Goal: Navigation & Orientation: Find specific page/section

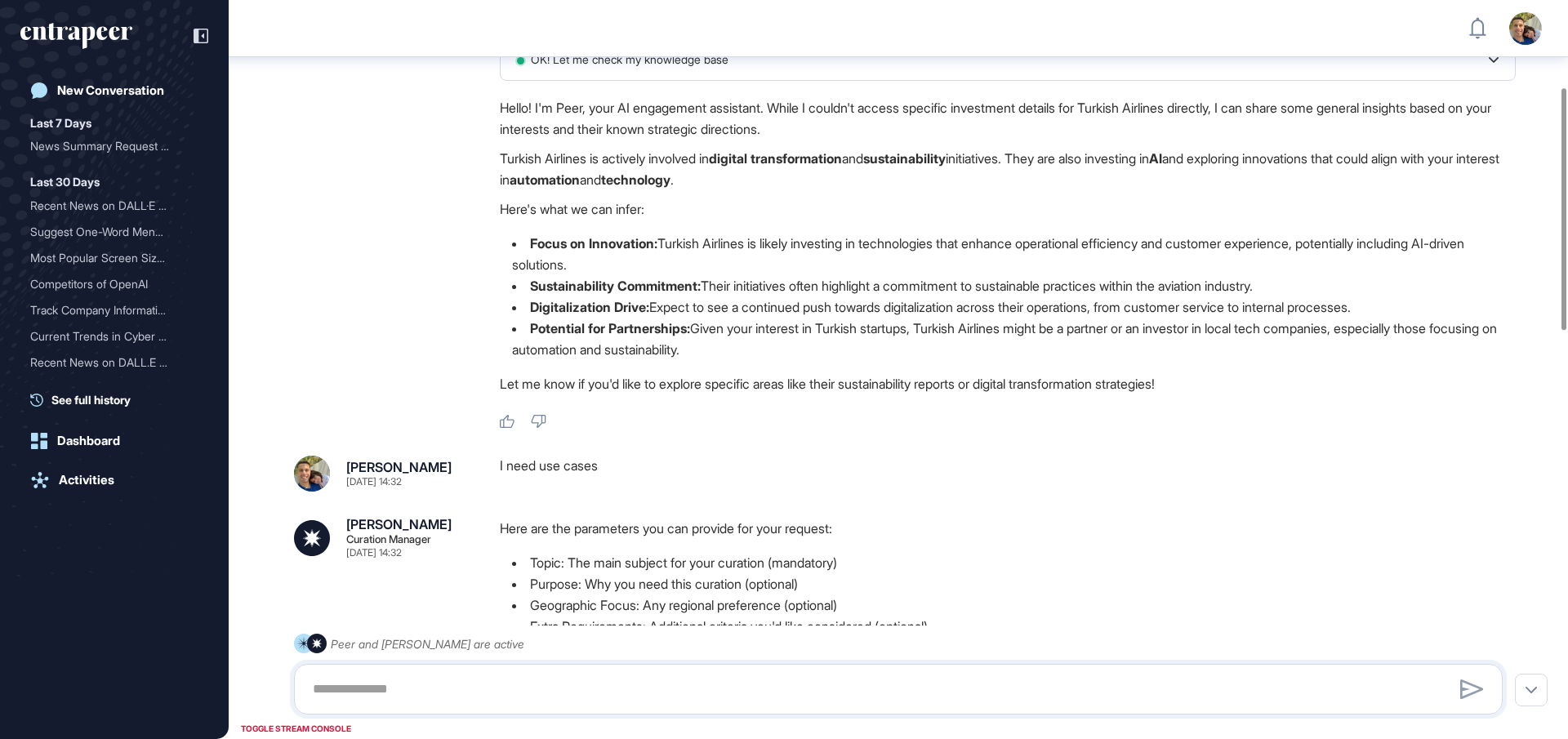
scroll to position [98, 0]
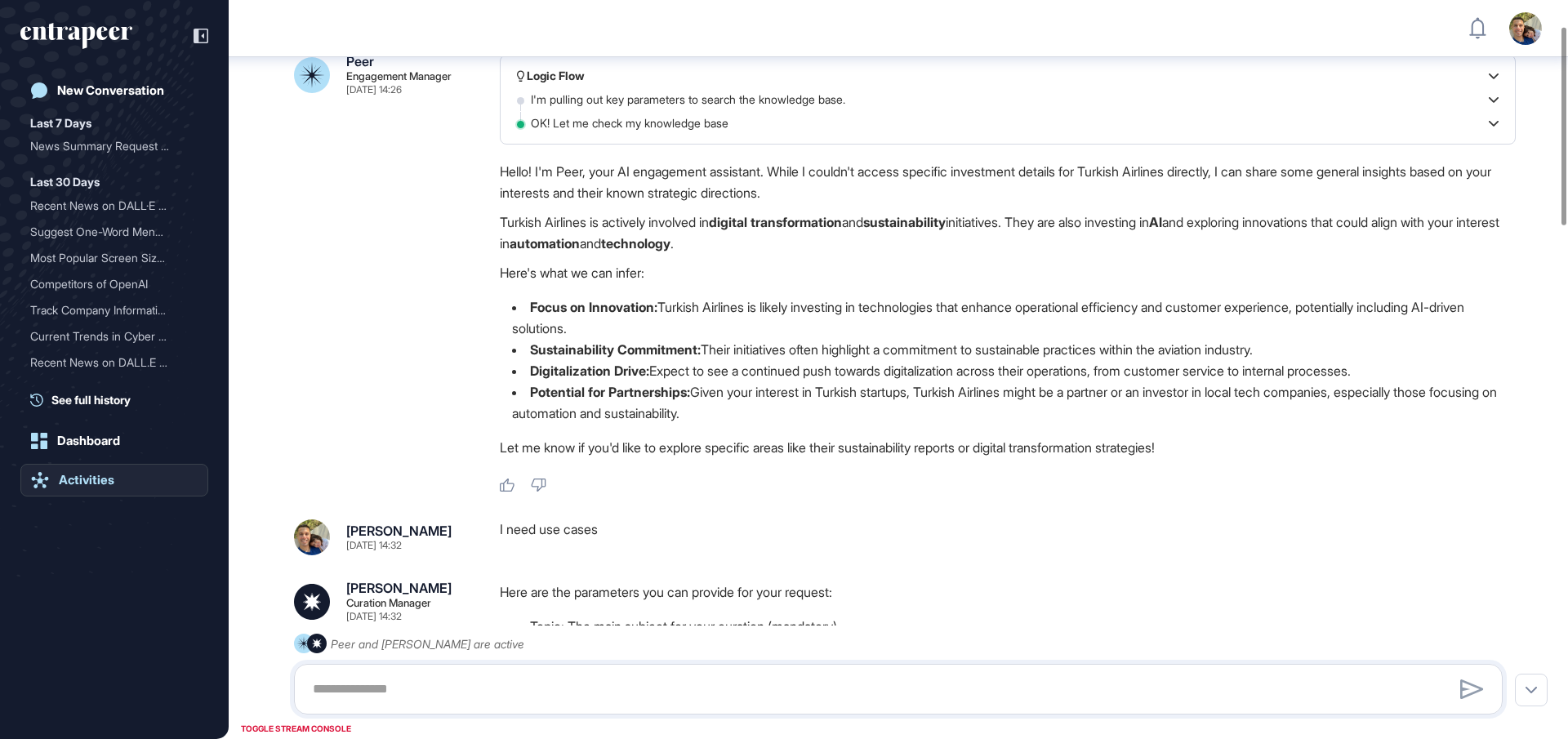
click at [86, 478] on div "Activities" at bounding box center [87, 480] width 56 height 15
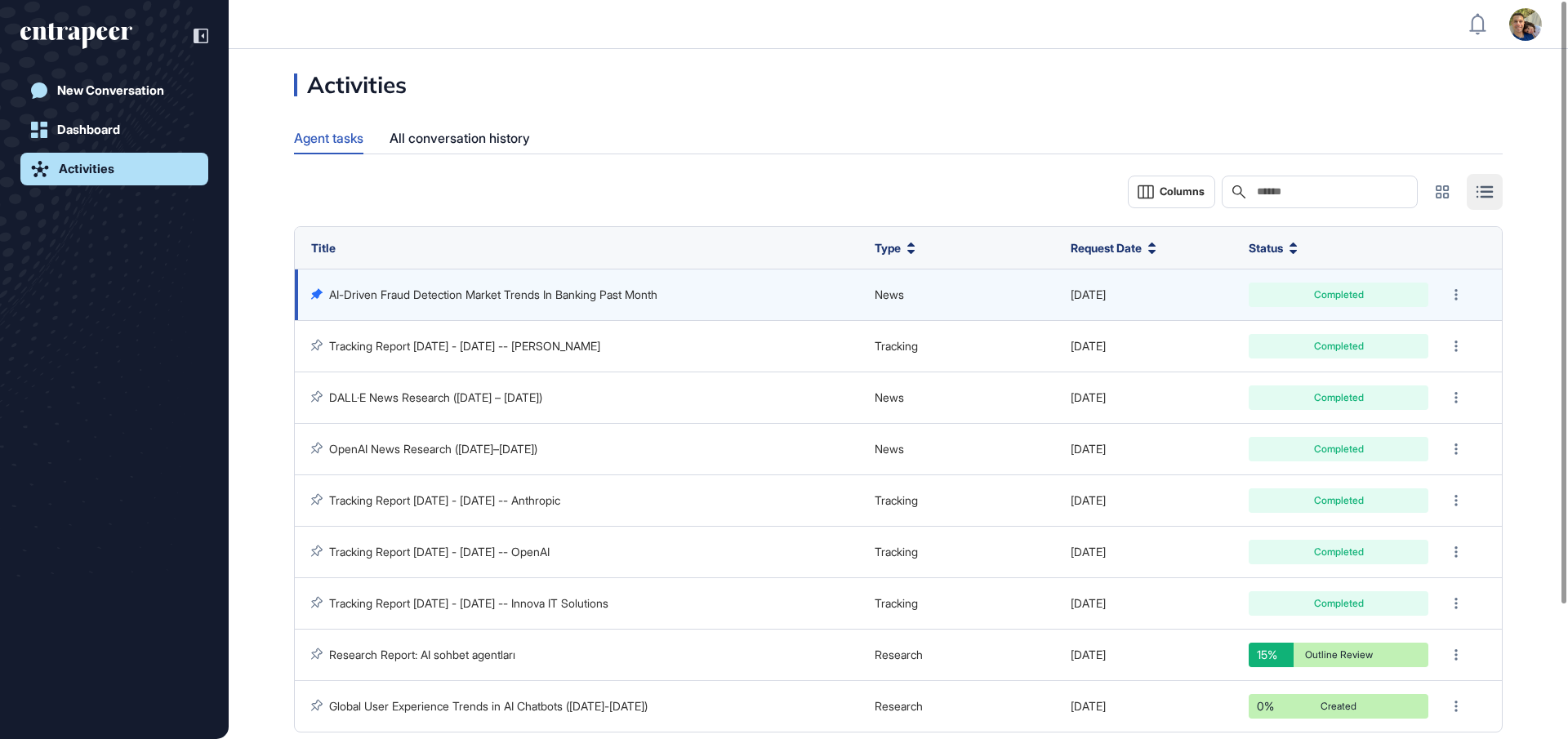
click at [615, 291] on link "AI-Driven Fraud Detection Market Trends In Banking Past Month" at bounding box center [493, 293] width 328 height 14
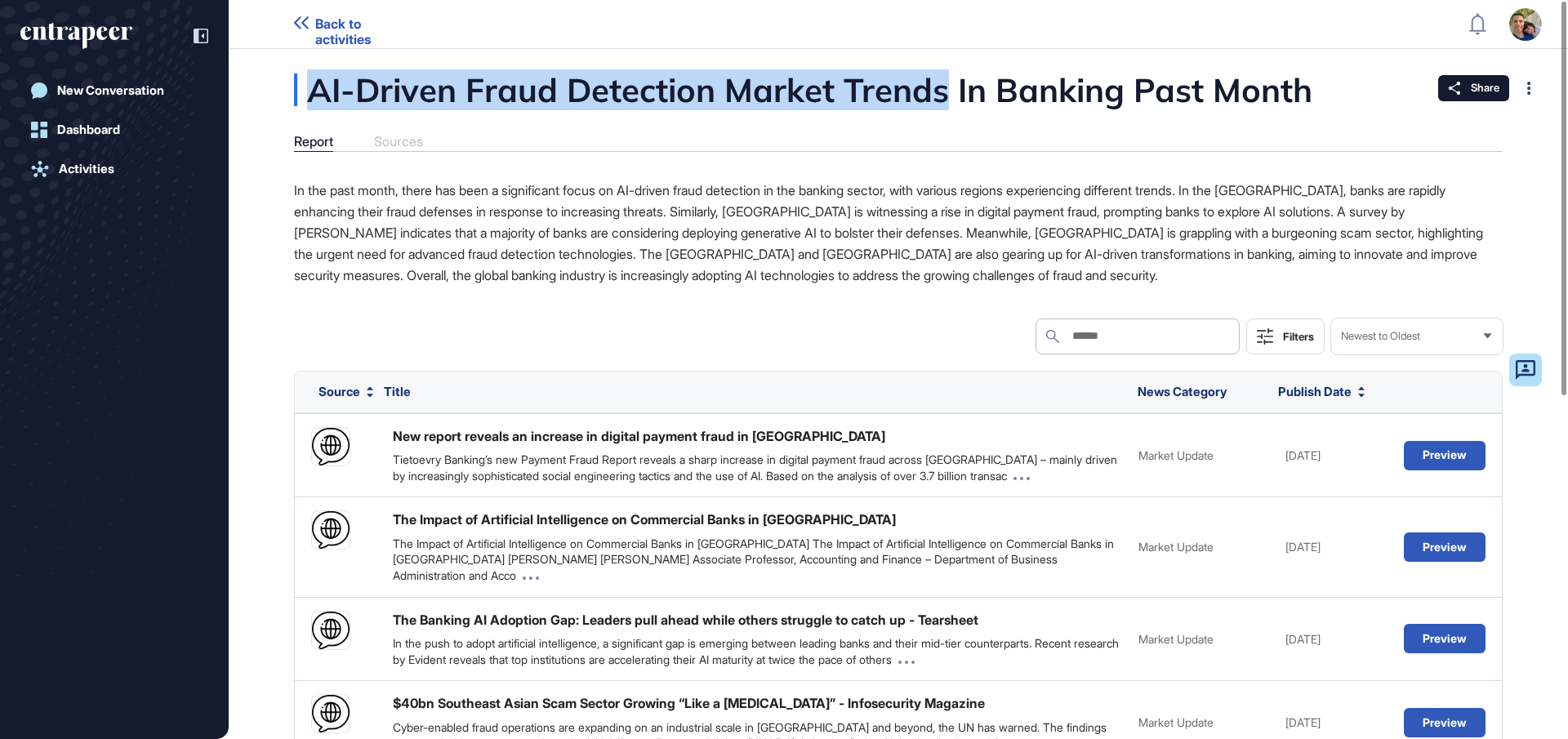
drag, startPoint x: 414, startPoint y: 91, endPoint x: 946, endPoint y: 87, distance: 532.0
click at [946, 87] on div "AI-Driven Fraud Detection Market Trends In Banking Past Month" at bounding box center [885, 90] width 1182 height 33
drag, startPoint x: 1120, startPoint y: 83, endPoint x: 323, endPoint y: 75, distance: 797.0
click at [315, 75] on div "AI-Driven Fraud Detection Market Trends In Banking Past Month" at bounding box center [885, 90] width 1182 height 33
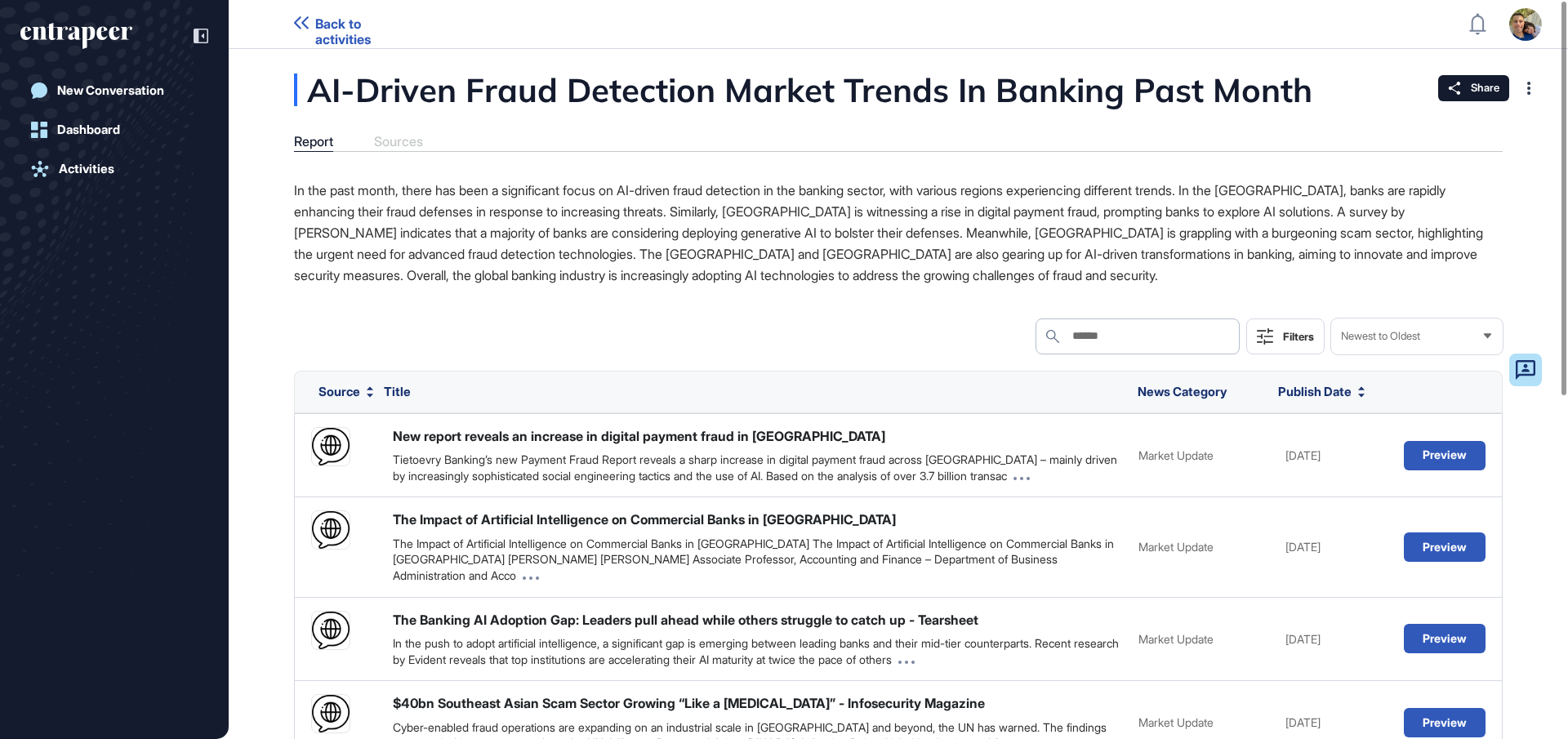
drag, startPoint x: 1174, startPoint y: 75, endPoint x: 1130, endPoint y: 83, distance: 44.7
click at [1174, 75] on div "AI-Driven Fraud Detection Market Trends In Banking Past Month" at bounding box center [885, 90] width 1182 height 33
click at [1164, 88] on div "AI-Driven Fraud Detection Market Trends In Banking Past Month" at bounding box center [885, 90] width 1182 height 33
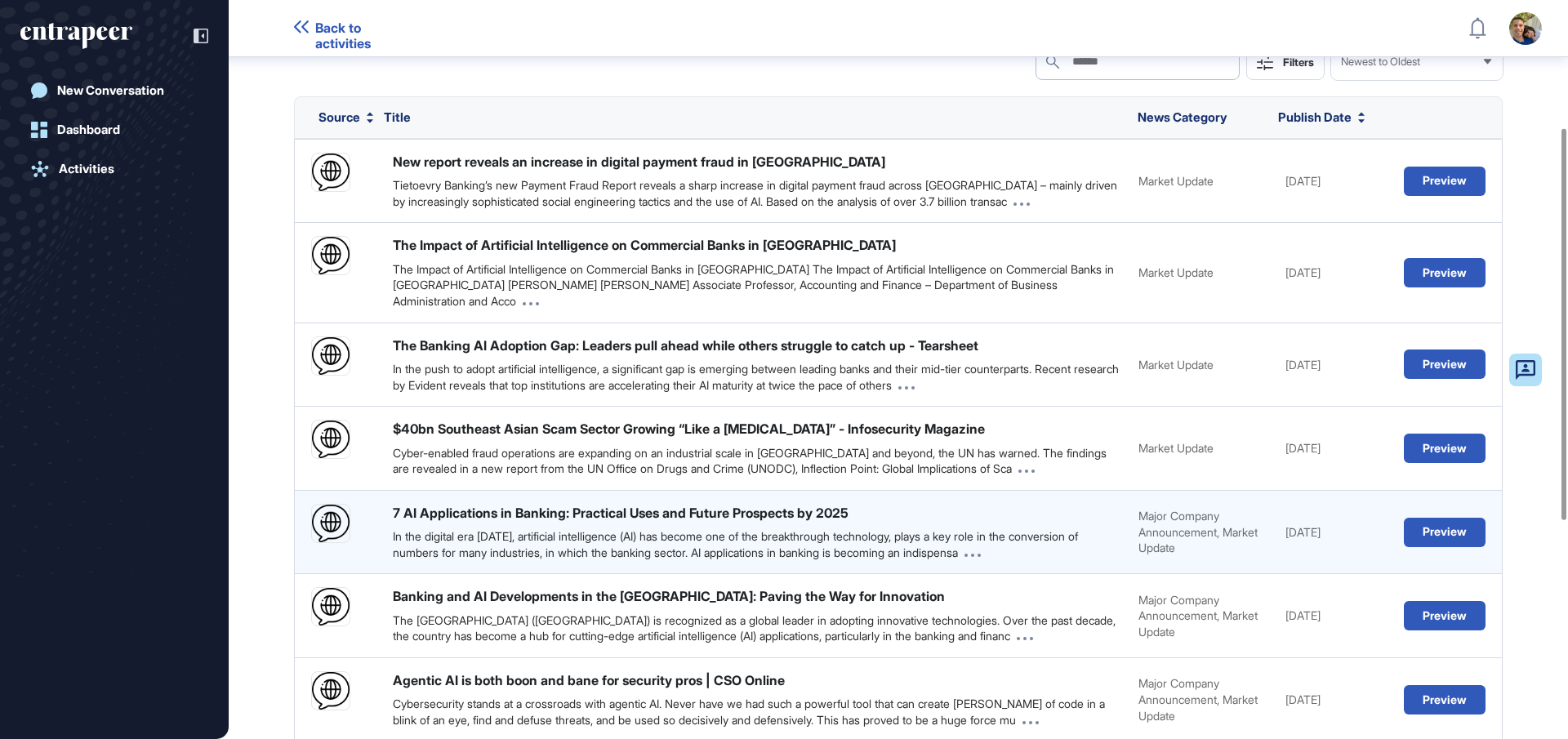
scroll to position [104, 0]
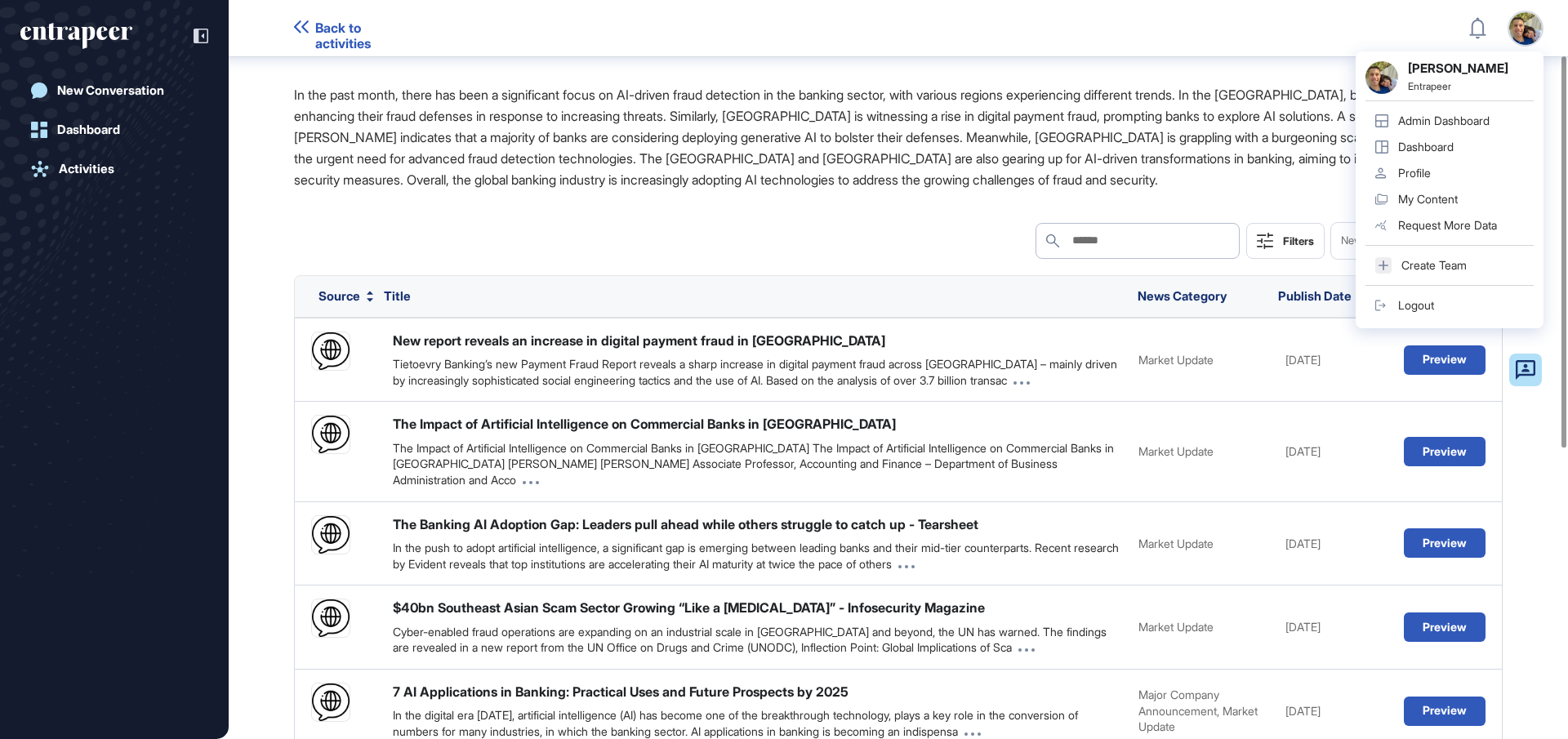
click at [1442, 121] on div "Admin Dashboard" at bounding box center [1444, 120] width 91 height 13
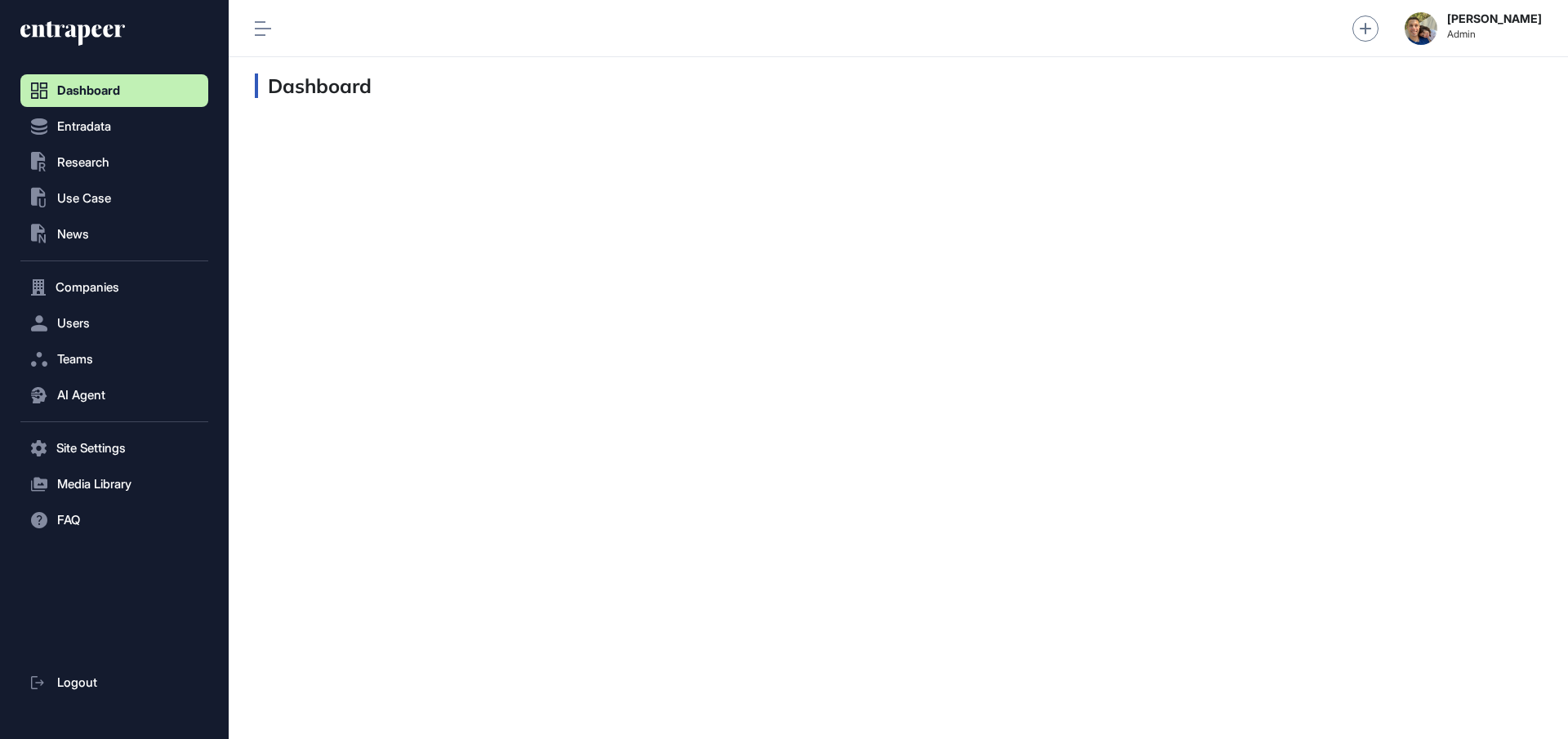
scroll to position [1, 1]
click at [69, 235] on span "News" at bounding box center [73, 234] width 32 height 13
click at [75, 303] on button "Companies" at bounding box center [114, 320] width 188 height 33
click at [79, 240] on span "News" at bounding box center [73, 234] width 32 height 13
click at [83, 279] on link "News List" at bounding box center [118, 269] width 180 height 29
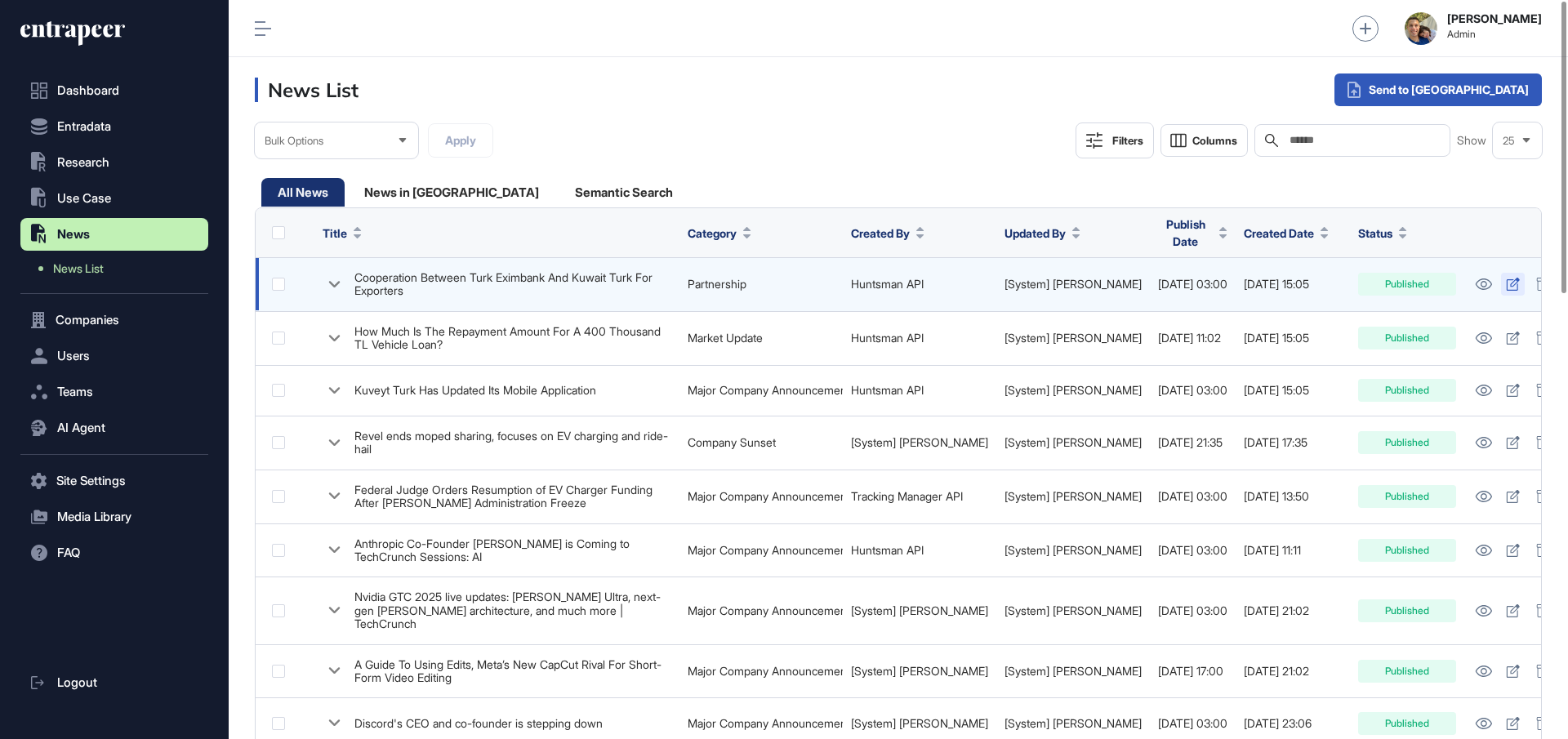
click at [1506, 278] on icon at bounding box center [1512, 284] width 14 height 13
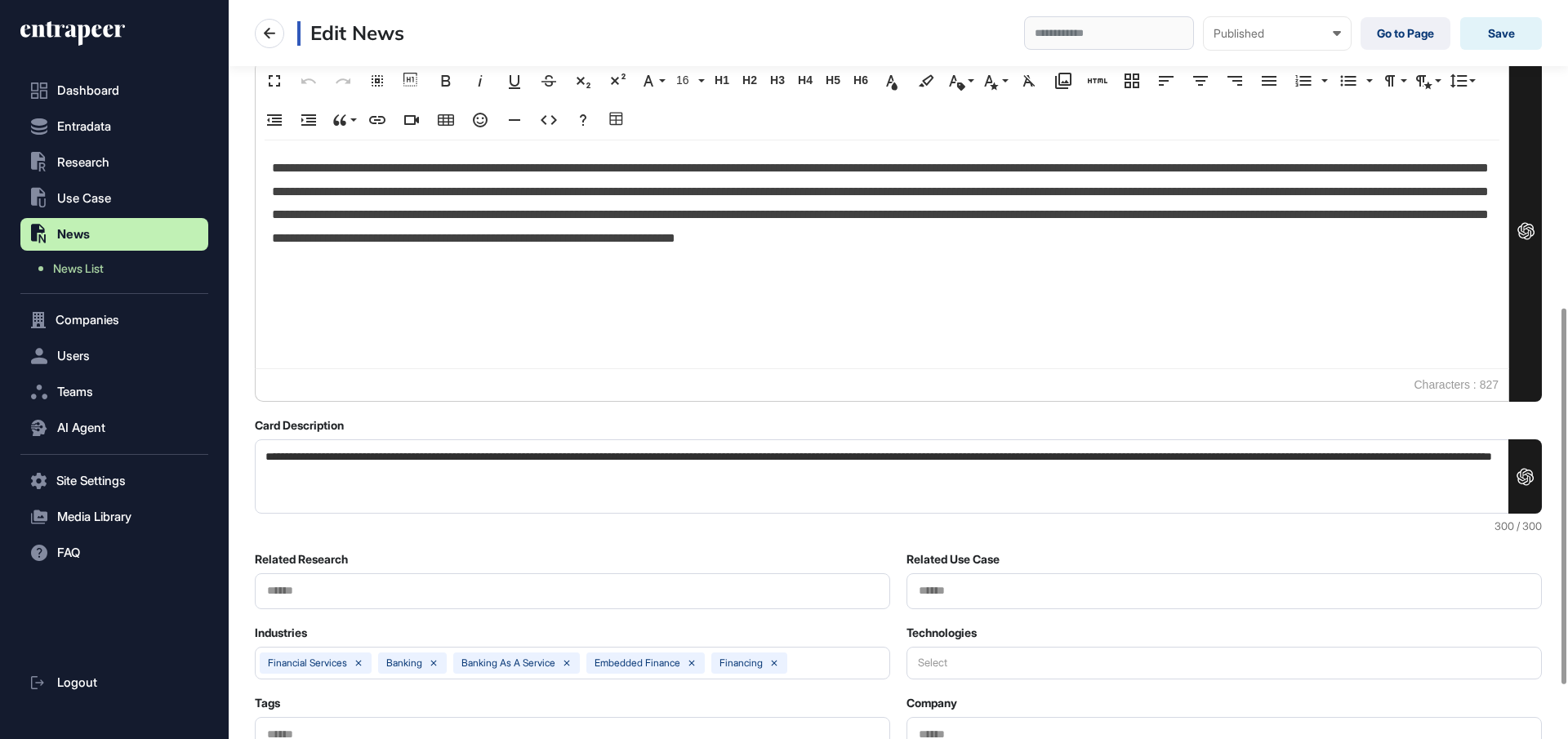
scroll to position [707, 0]
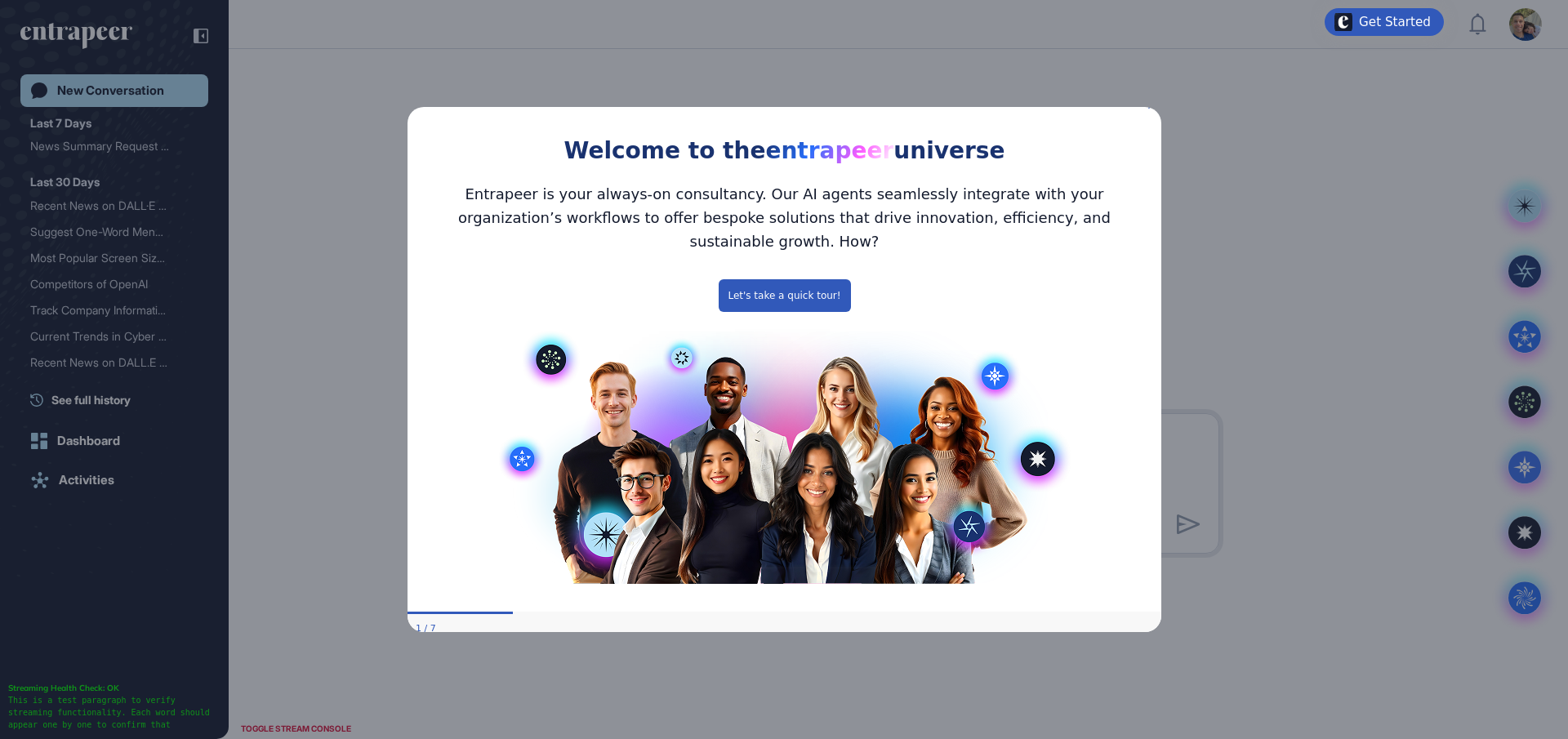
click at [1148, 108] on icon "Close Preview" at bounding box center [1150, 105] width 6 height 6
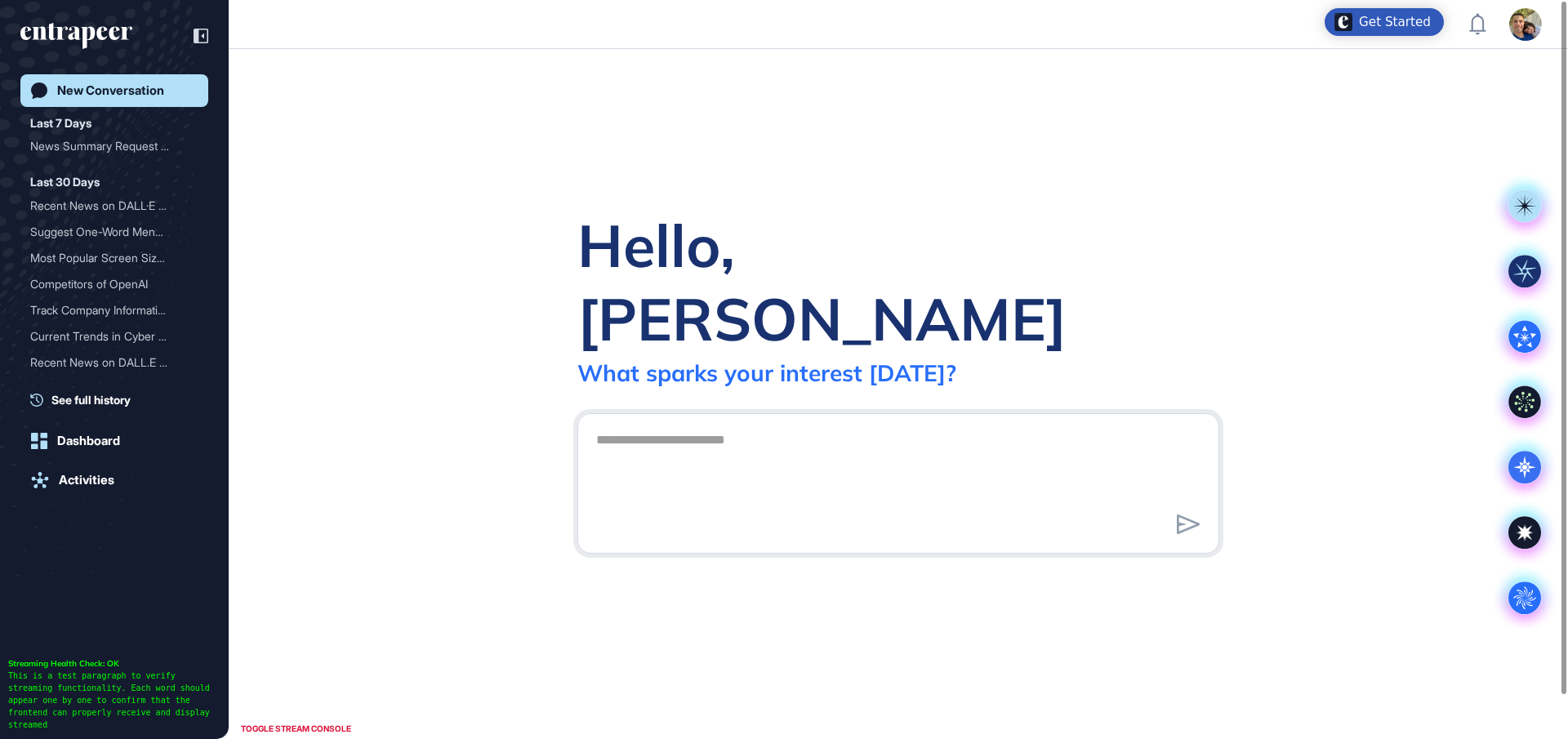
click at [829, 180] on div "Hello, Gülhan What sparks your interest today? .cls-2{fill:#fff}" at bounding box center [899, 394] width 1340 height 690
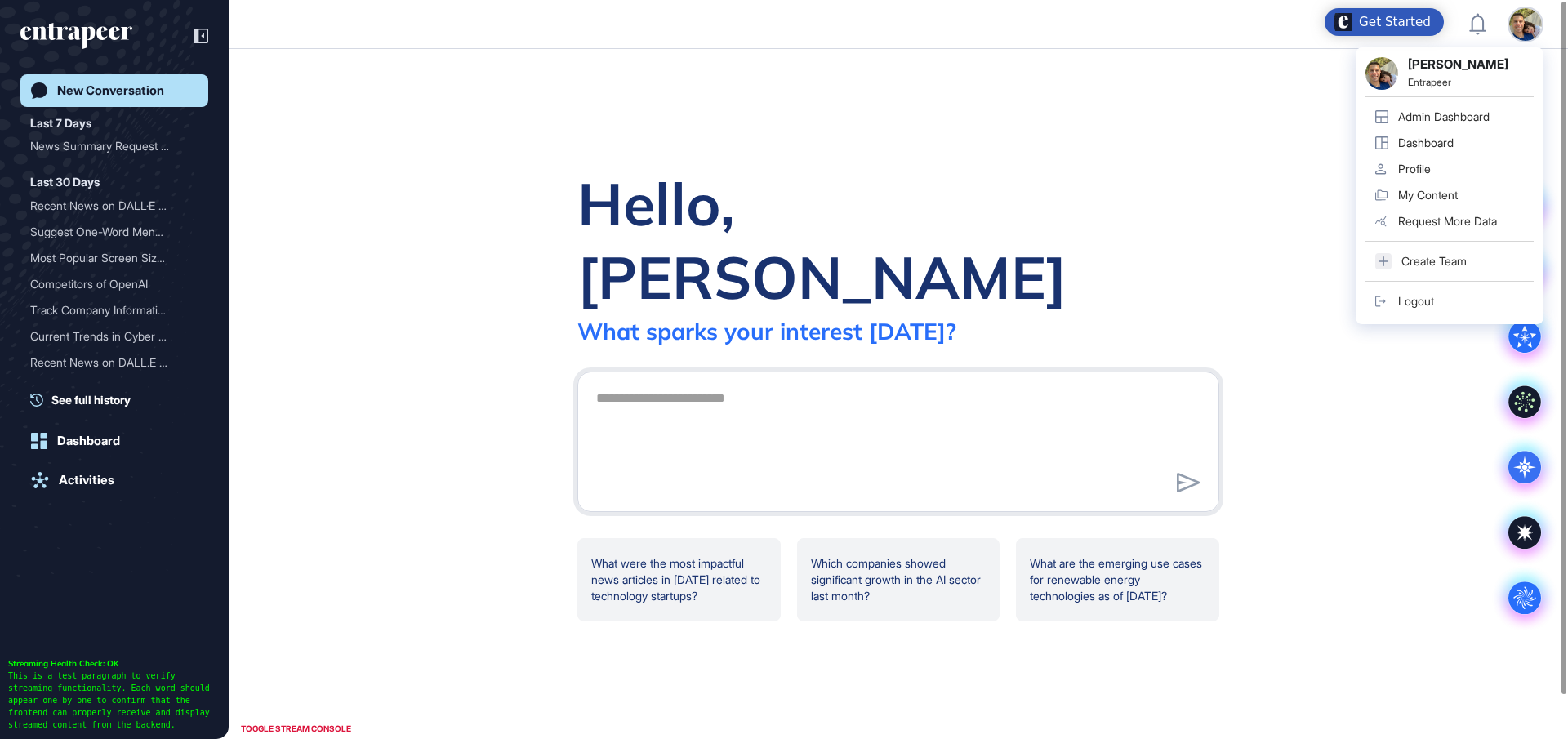
click at [1452, 117] on div "Admin Dashboard" at bounding box center [1444, 117] width 91 height 13
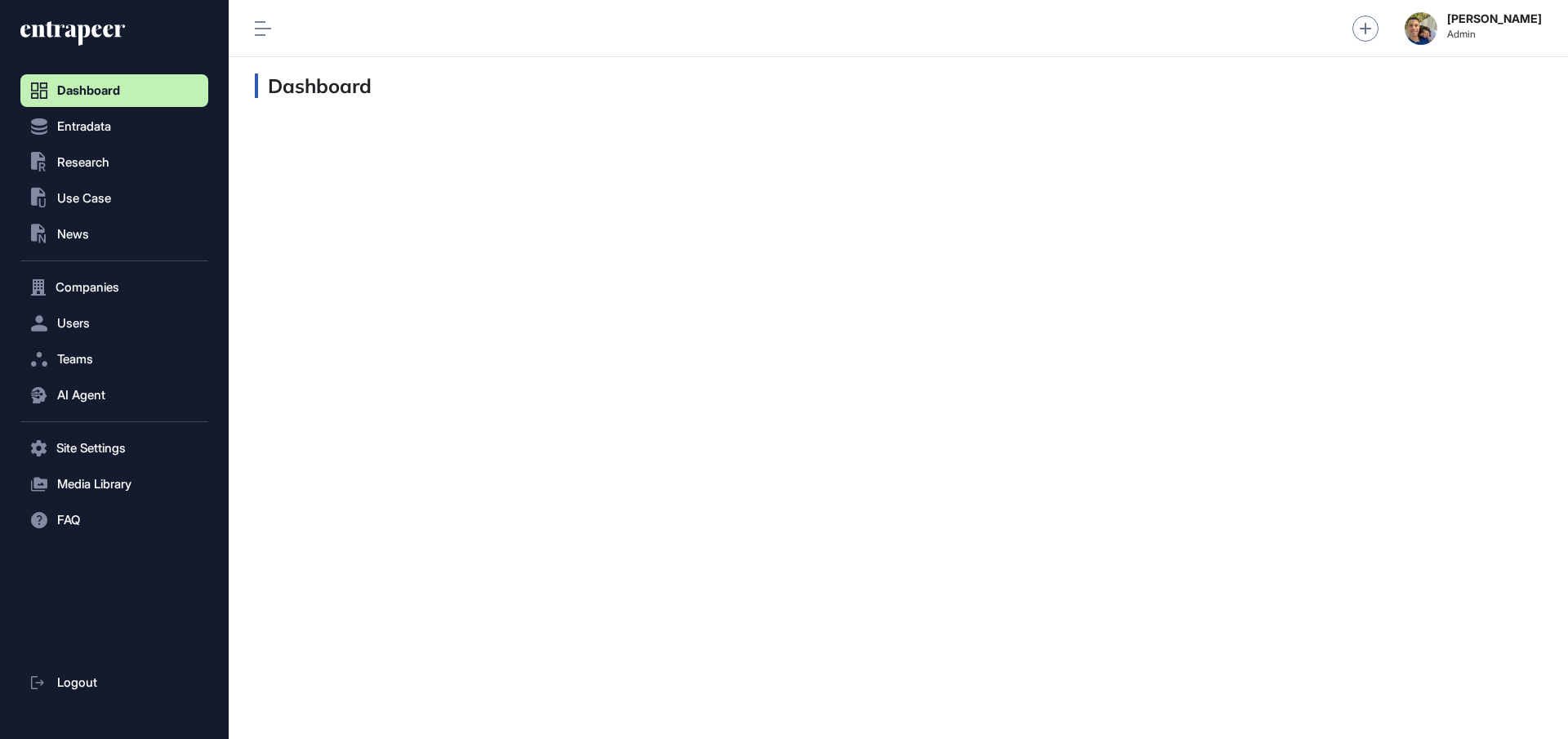
scroll to position [1, 1]
click at [70, 240] on span "News" at bounding box center [73, 234] width 32 height 13
click at [75, 231] on span "News" at bounding box center [73, 234] width 32 height 13
click at [75, 263] on span "News List" at bounding box center [78, 269] width 51 height 13
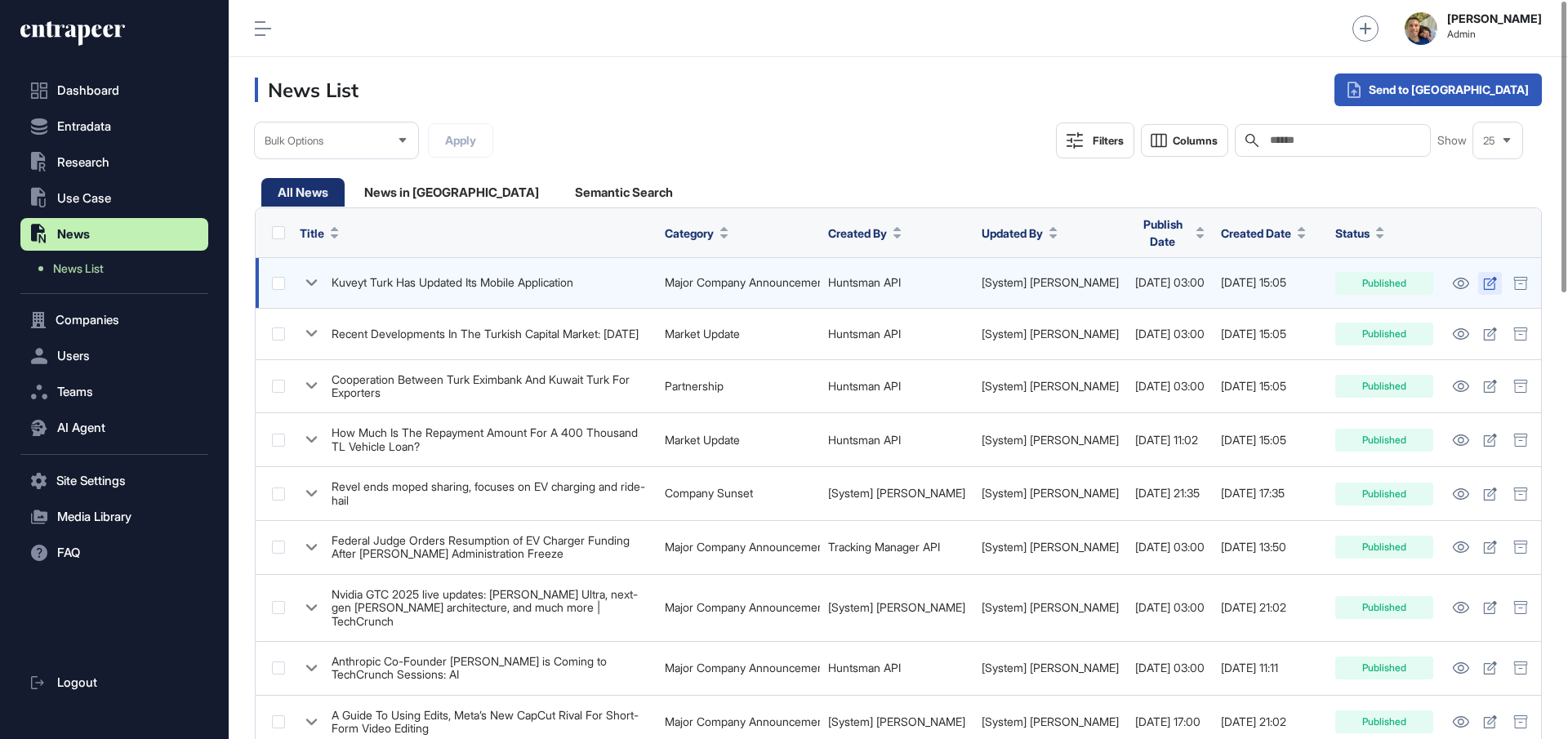
click at [1483, 277] on icon at bounding box center [1490, 283] width 14 height 13
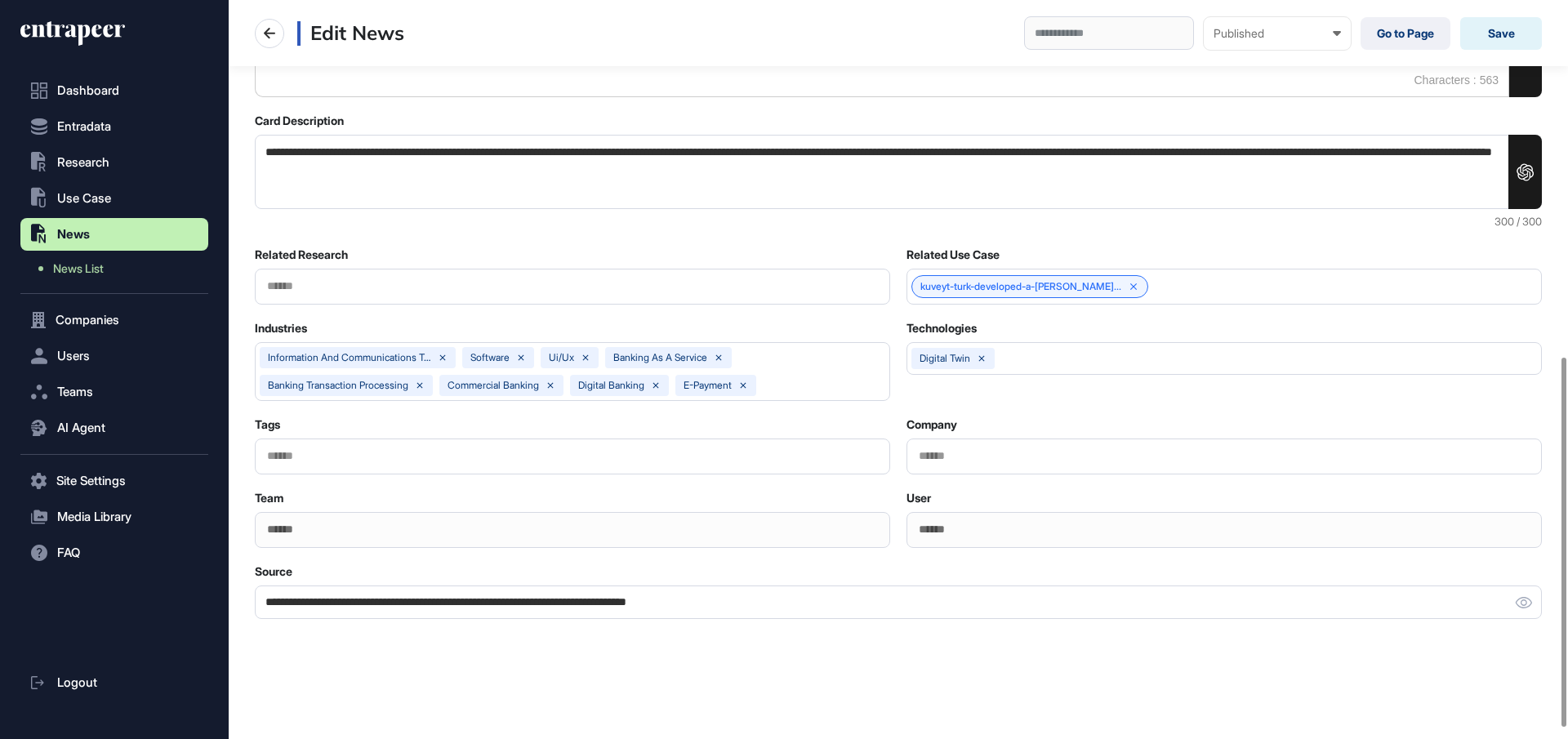
scroll to position [734, 0]
click at [981, 451] on input "text" at bounding box center [1224, 453] width 614 height 14
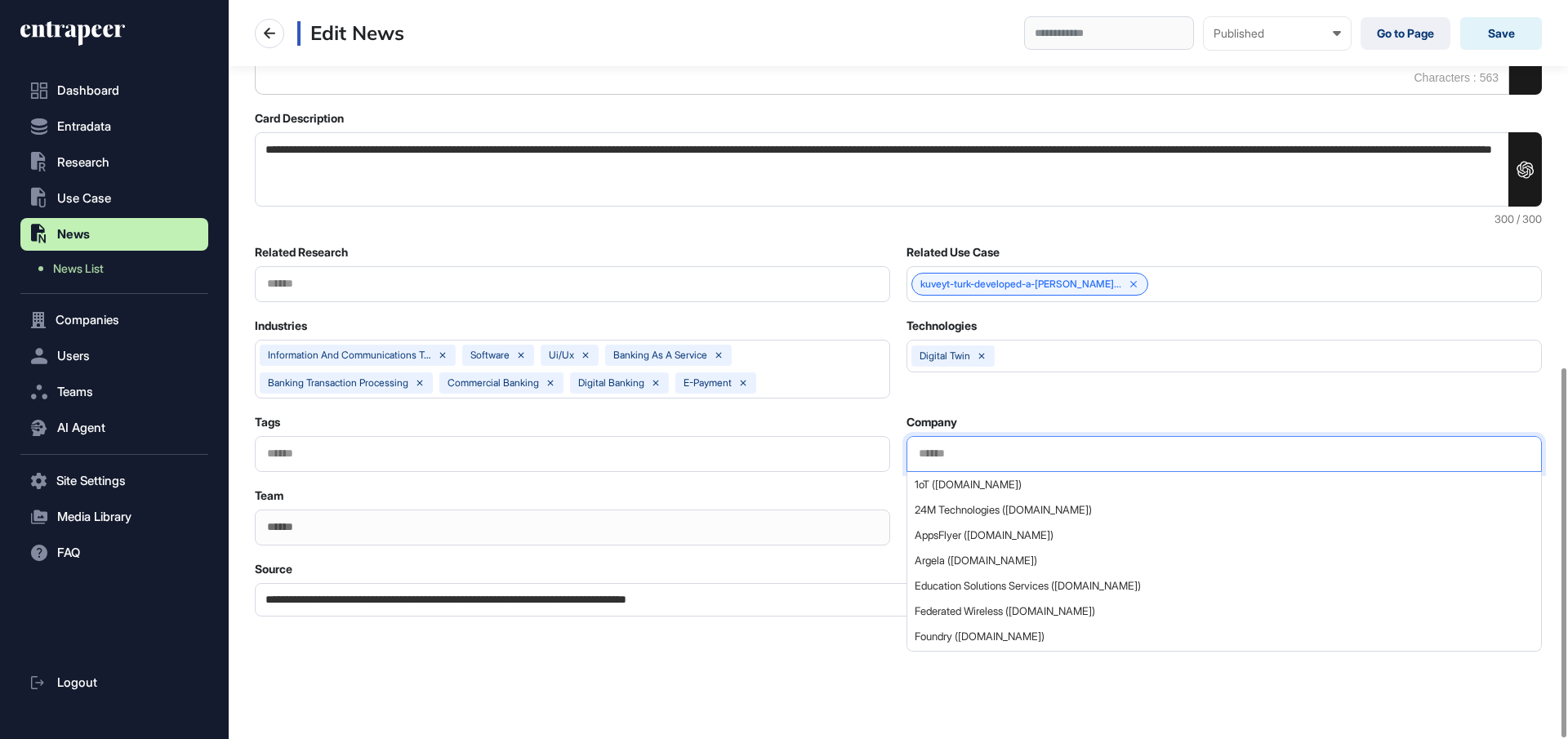
click at [1018, 406] on div "**********" at bounding box center [899, 431] width 1287 height 372
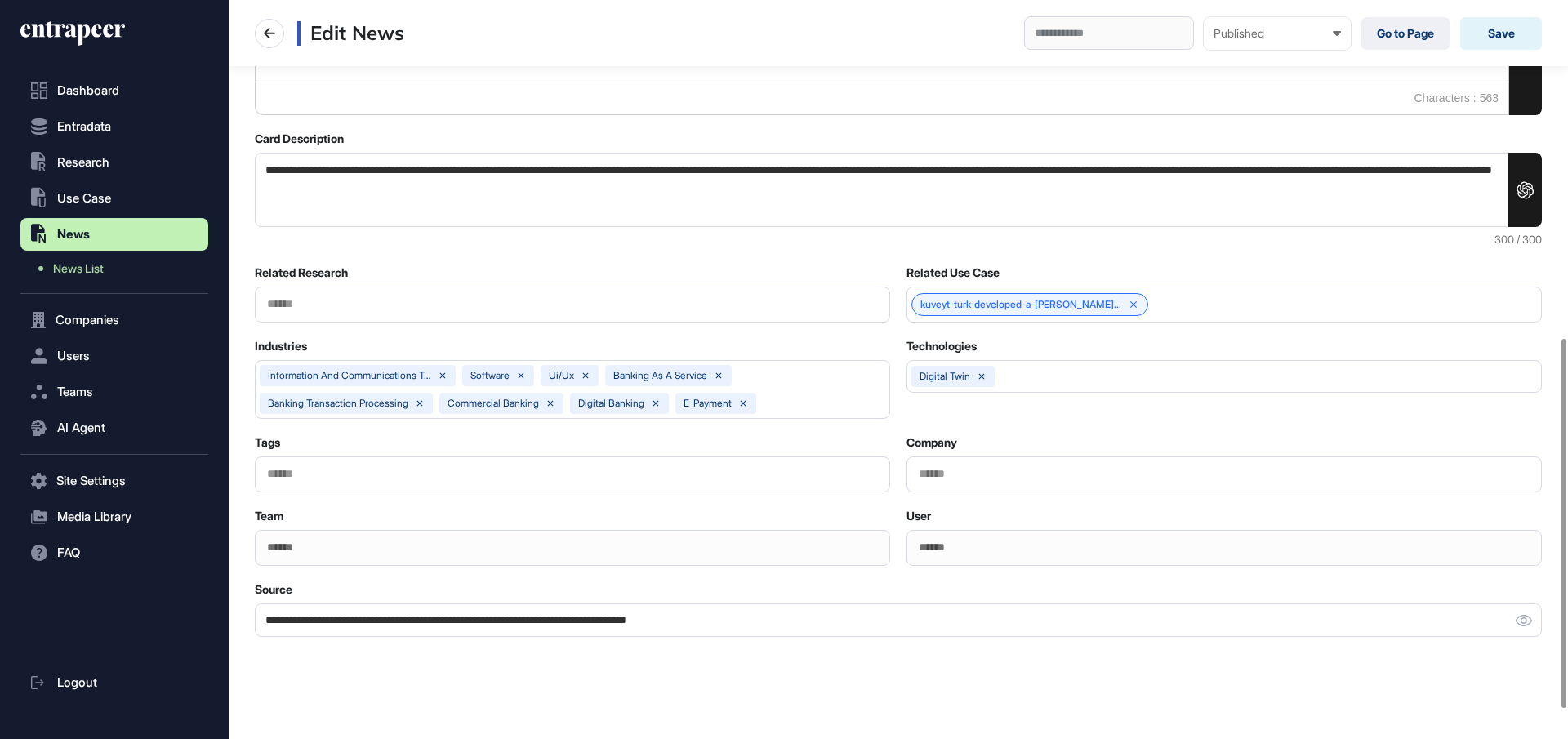
scroll to position [724, 0]
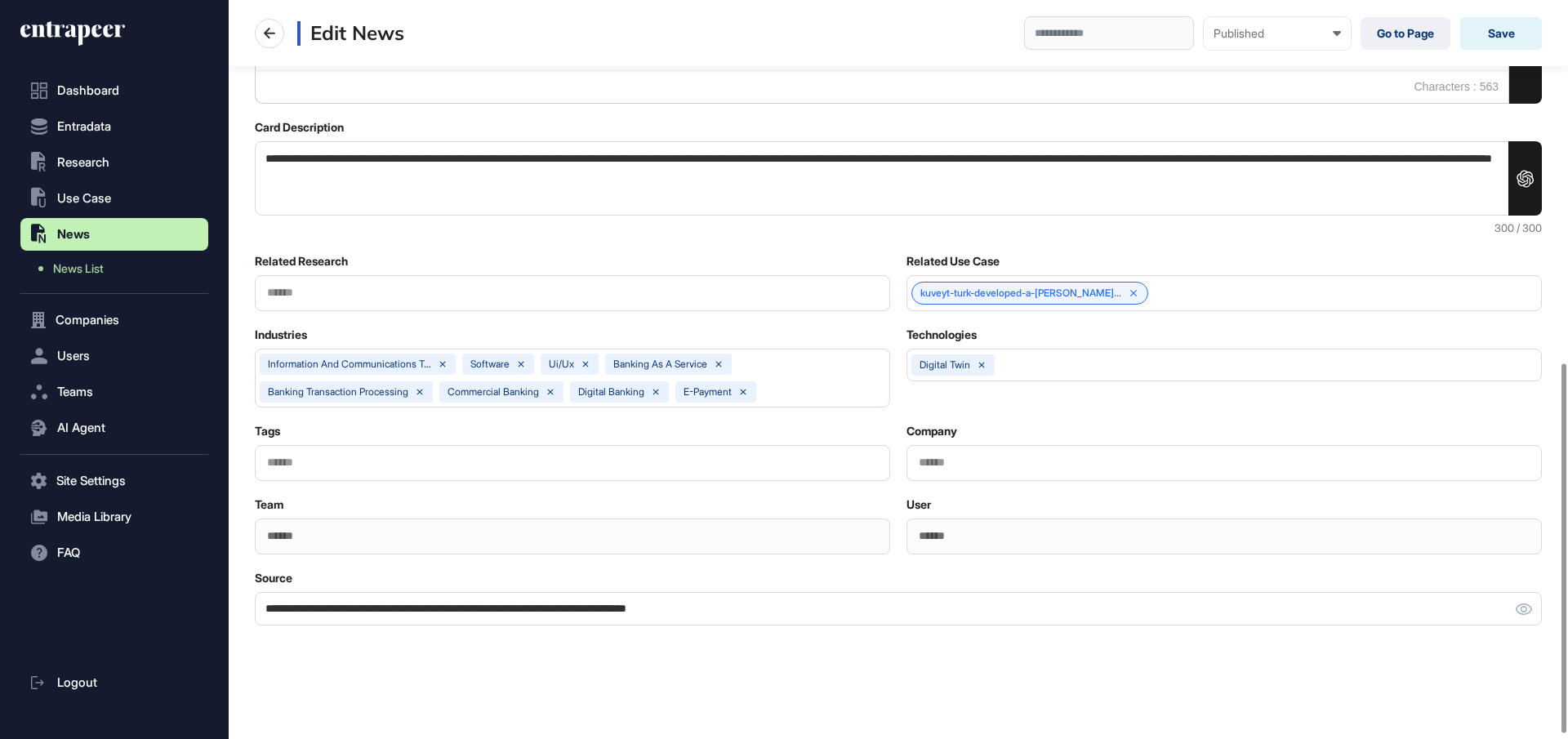
click at [969, 457] on input "text" at bounding box center [1224, 462] width 614 height 14
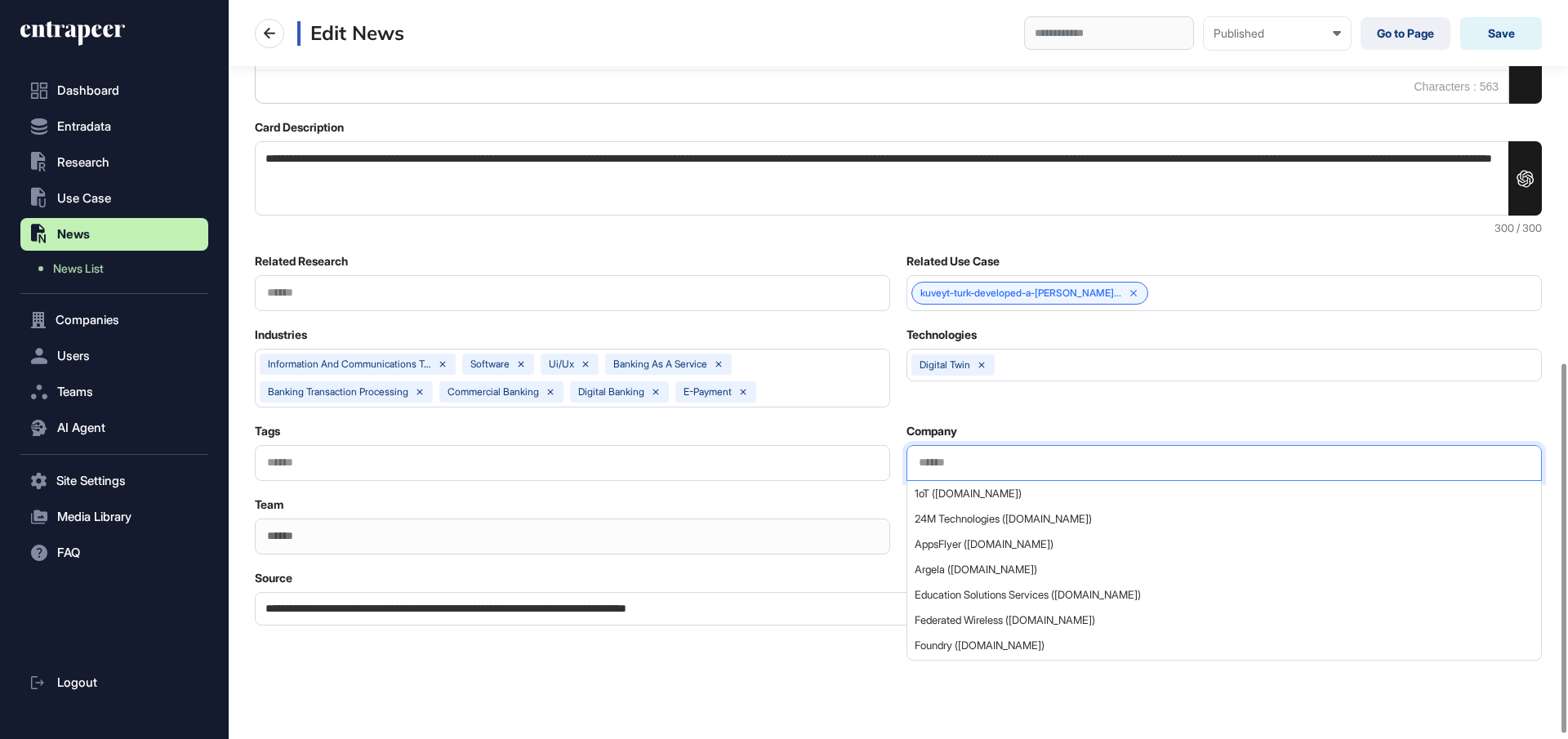
click at [1026, 427] on div "Company" at bounding box center [1224, 431] width 635 height 15
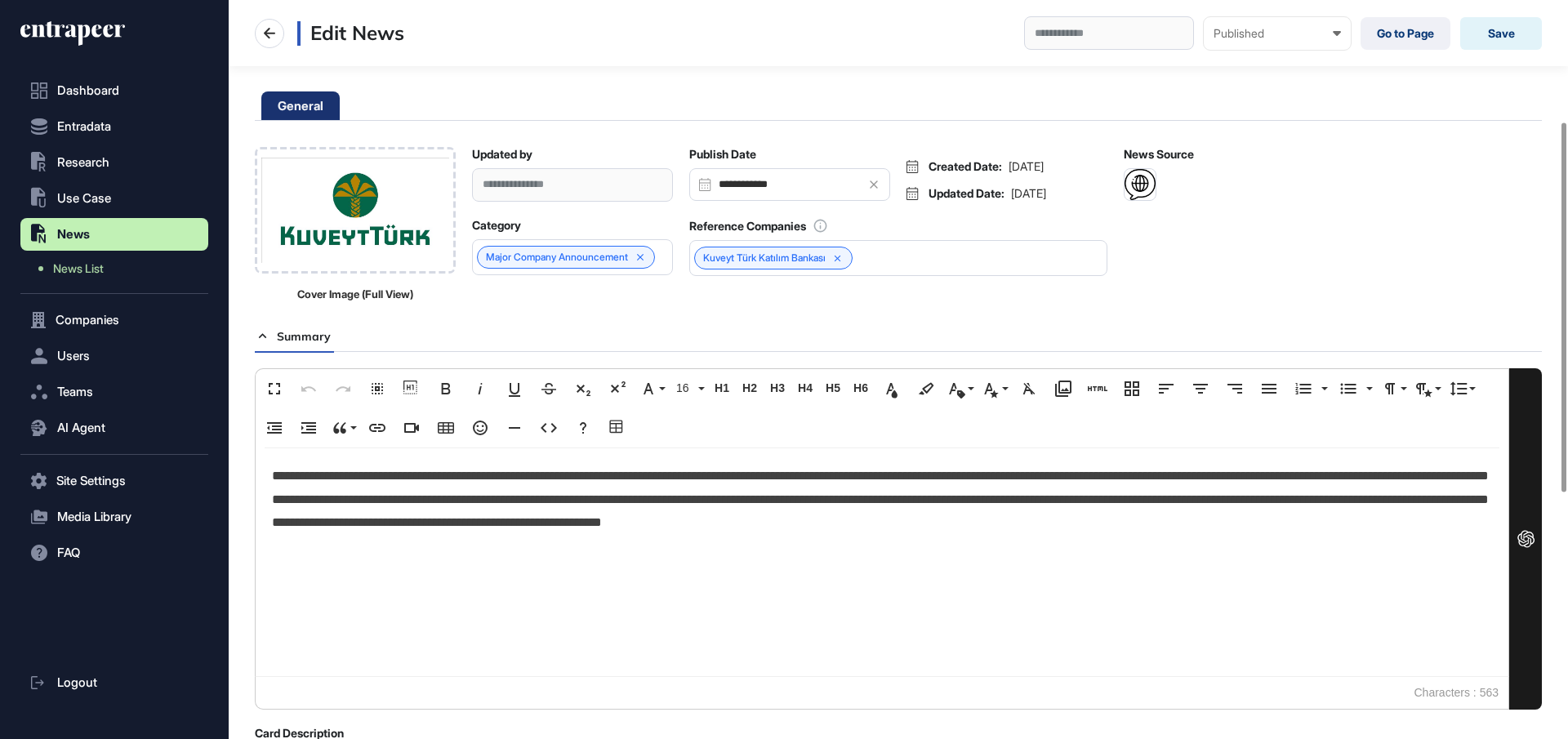
scroll to position [0, 0]
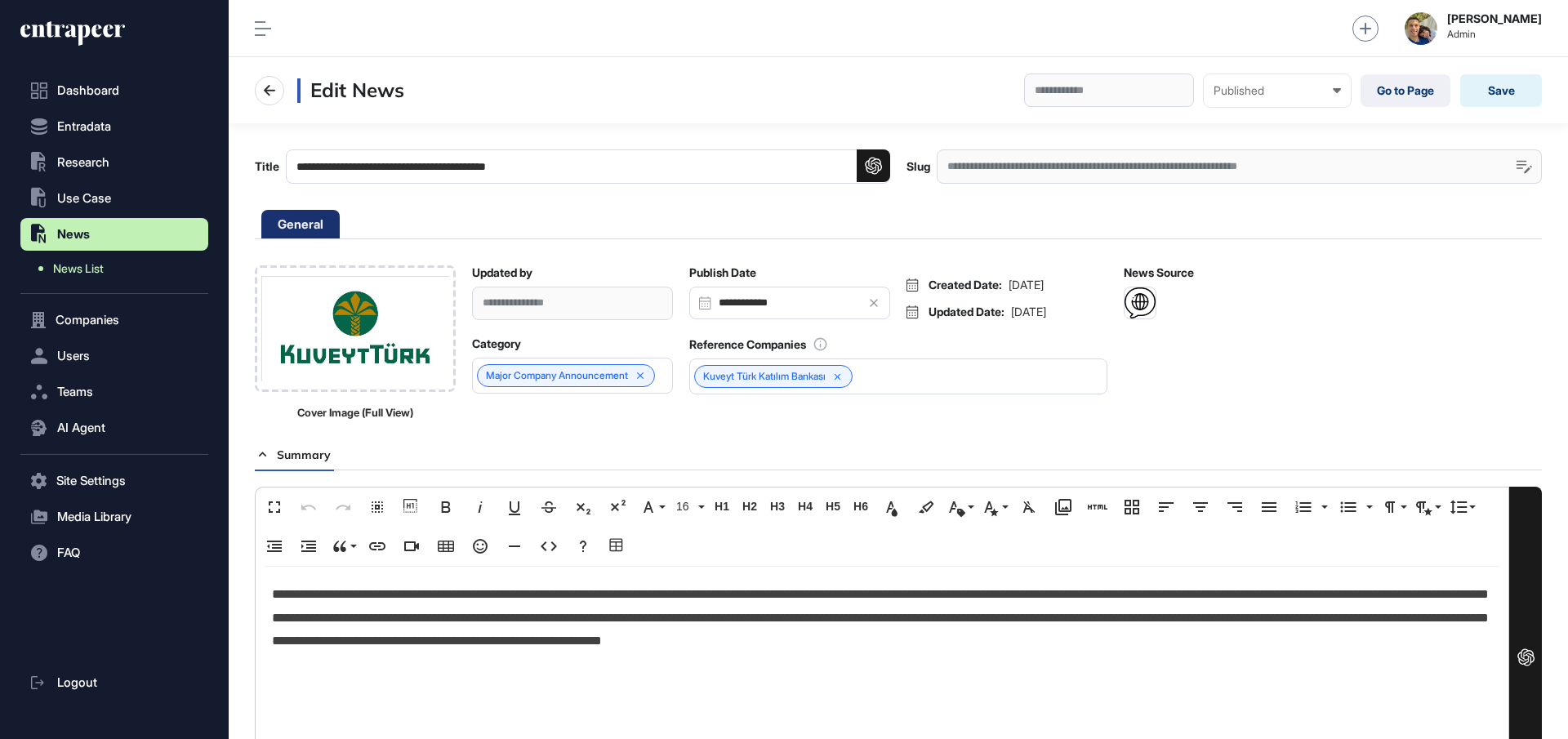
click at [89, 272] on span "News List" at bounding box center [78, 269] width 51 height 13
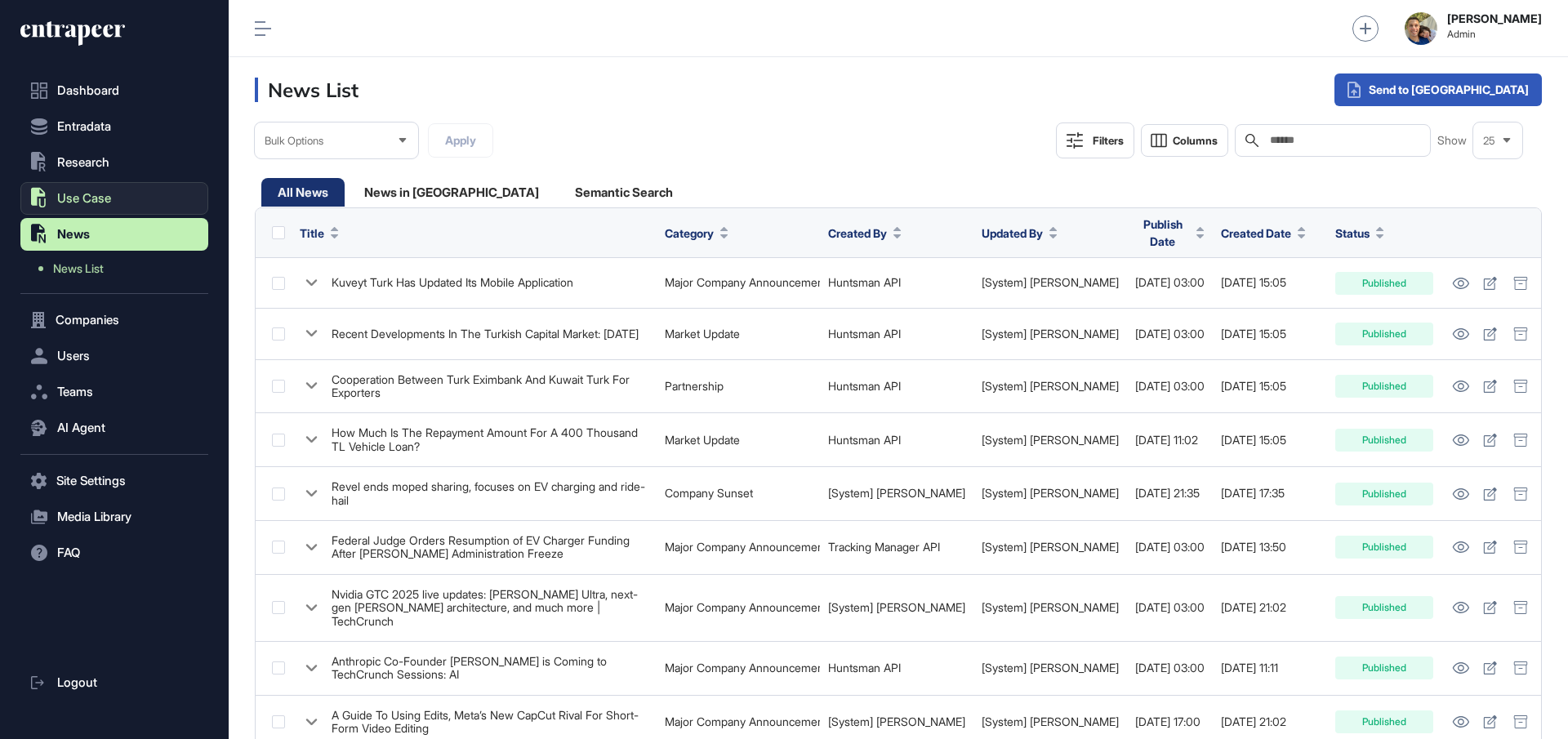
click at [114, 194] on button ".st0{fill:currentColor} Use Case" at bounding box center [114, 199] width 188 height 33
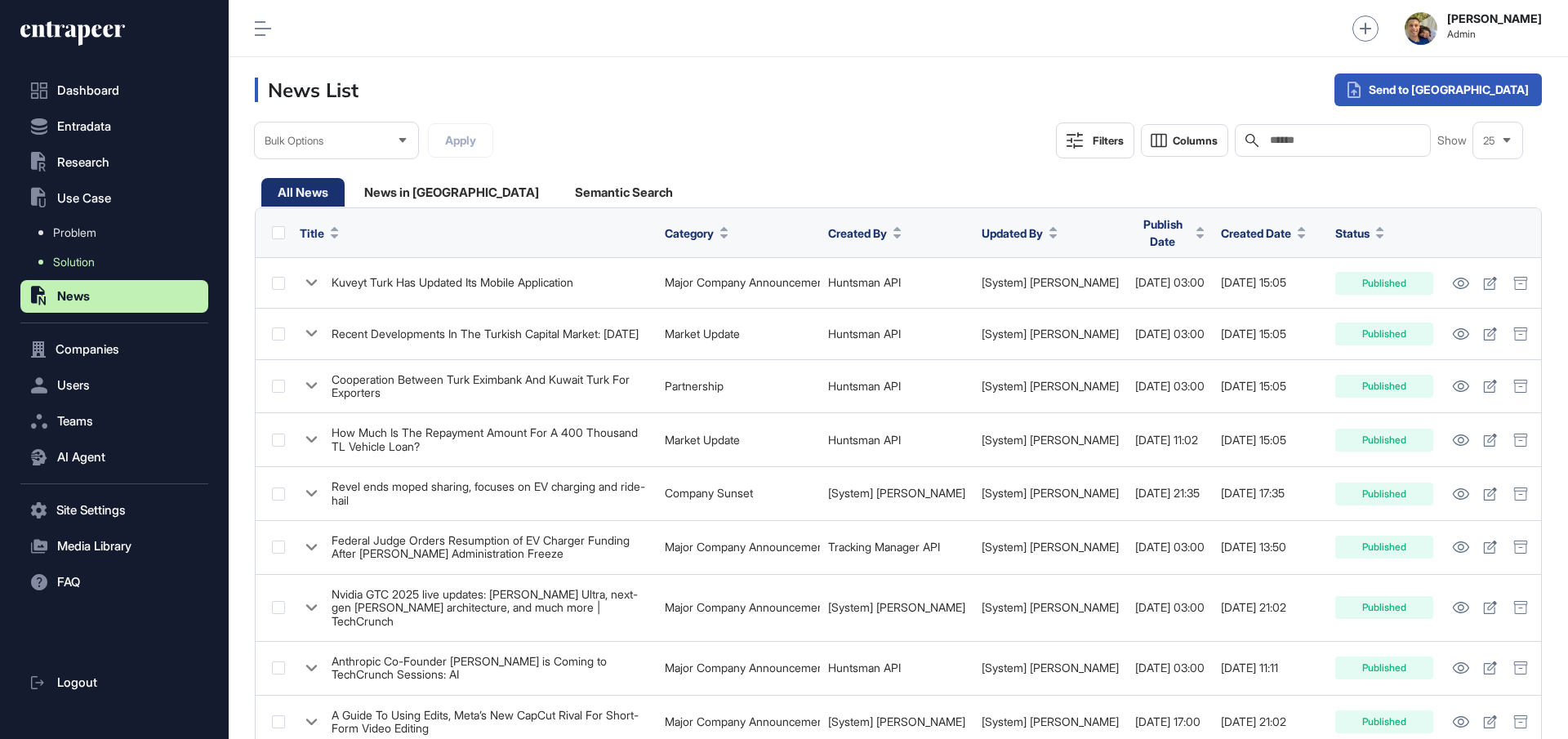
click at [86, 264] on span "Solution" at bounding box center [74, 262] width 42 height 13
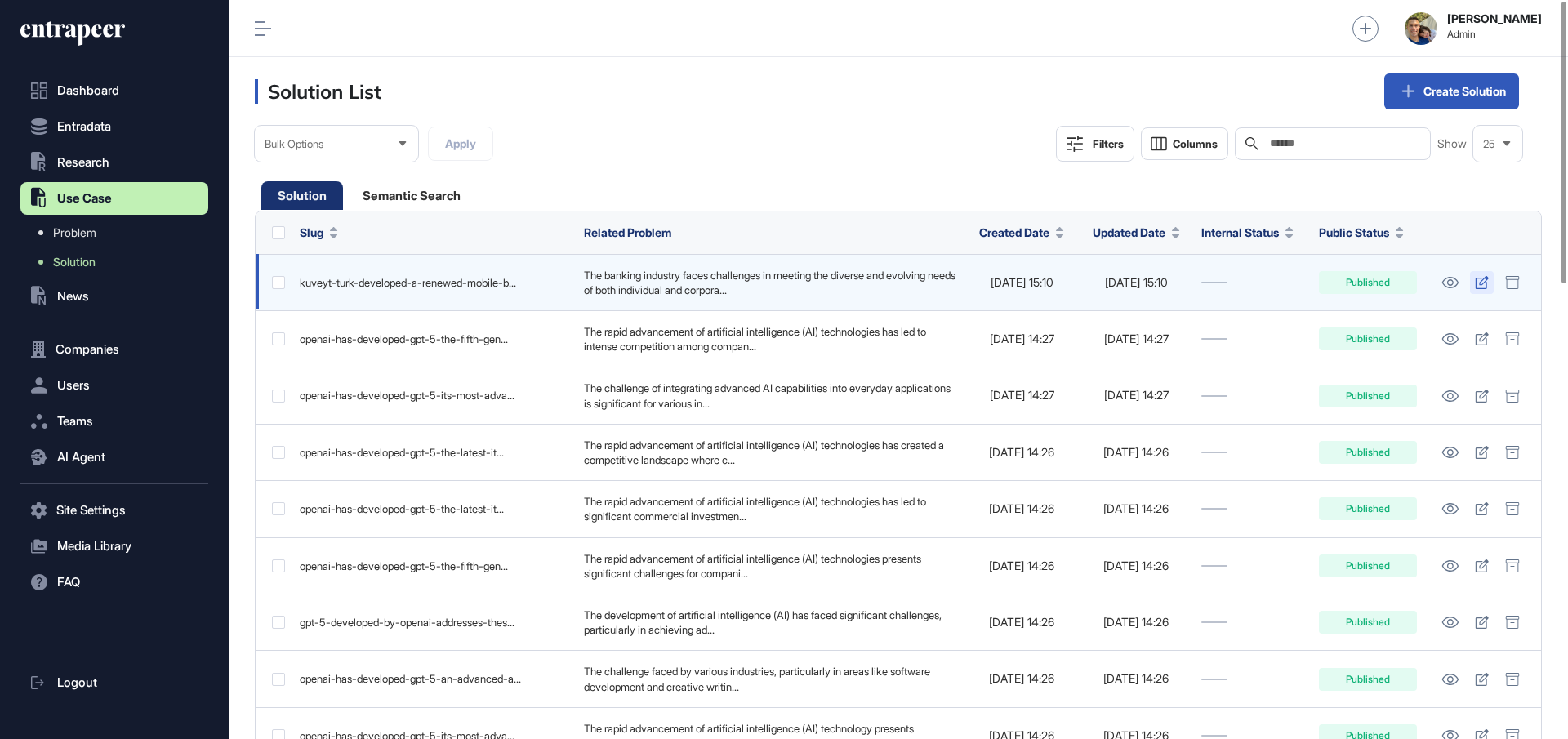
click at [1477, 284] on icon at bounding box center [1481, 282] width 14 height 13
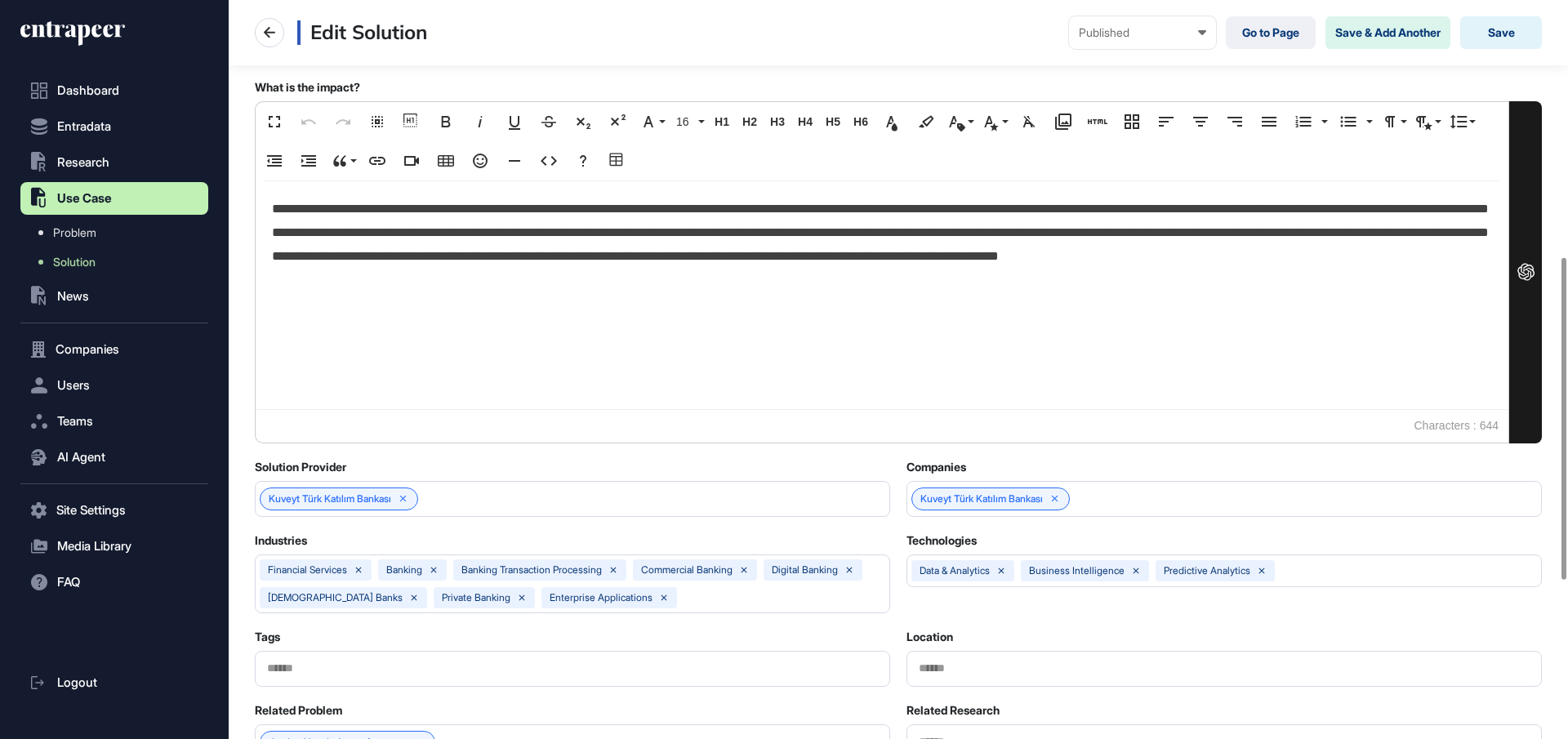
scroll to position [590, 0]
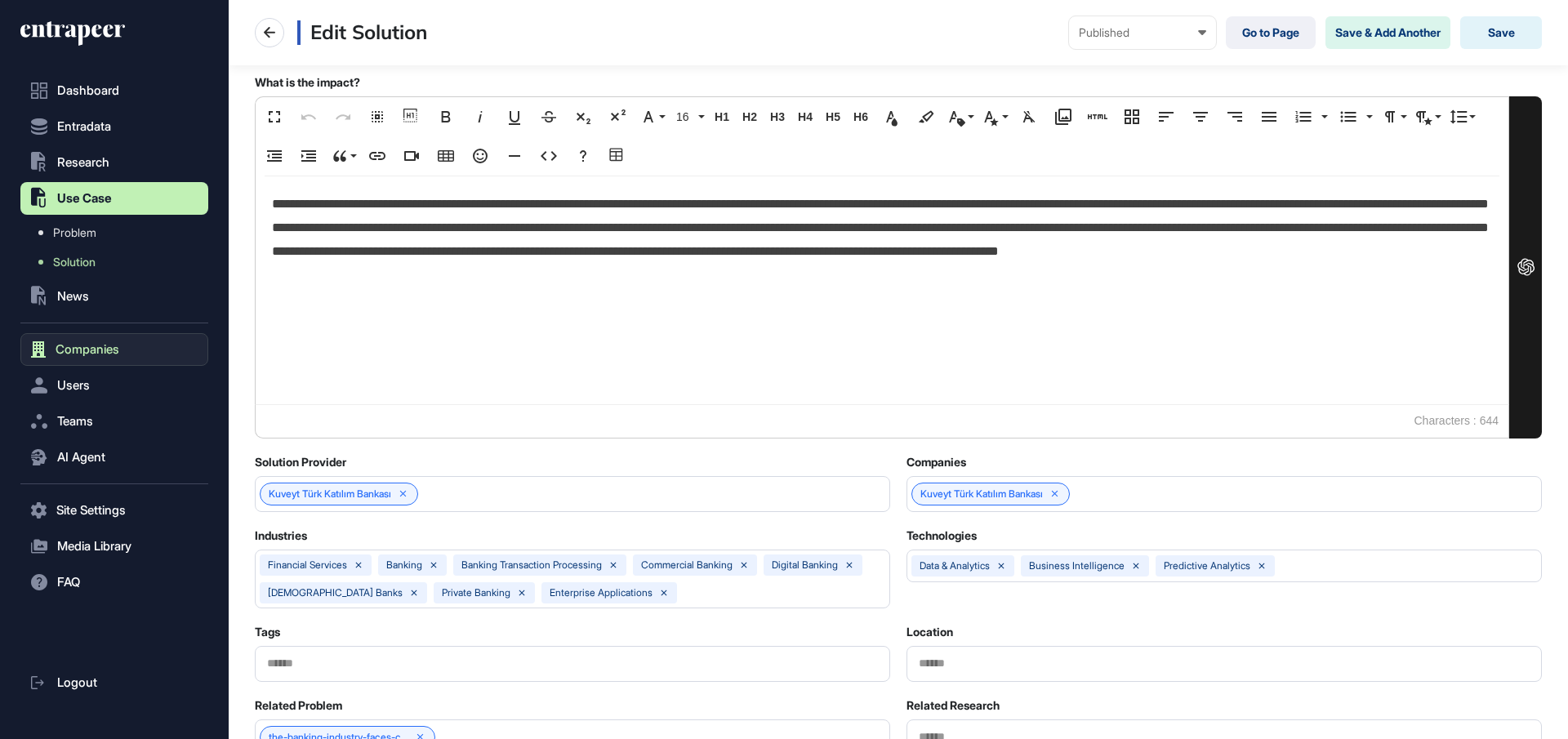
click at [114, 354] on span "Companies" at bounding box center [88, 349] width 64 height 13
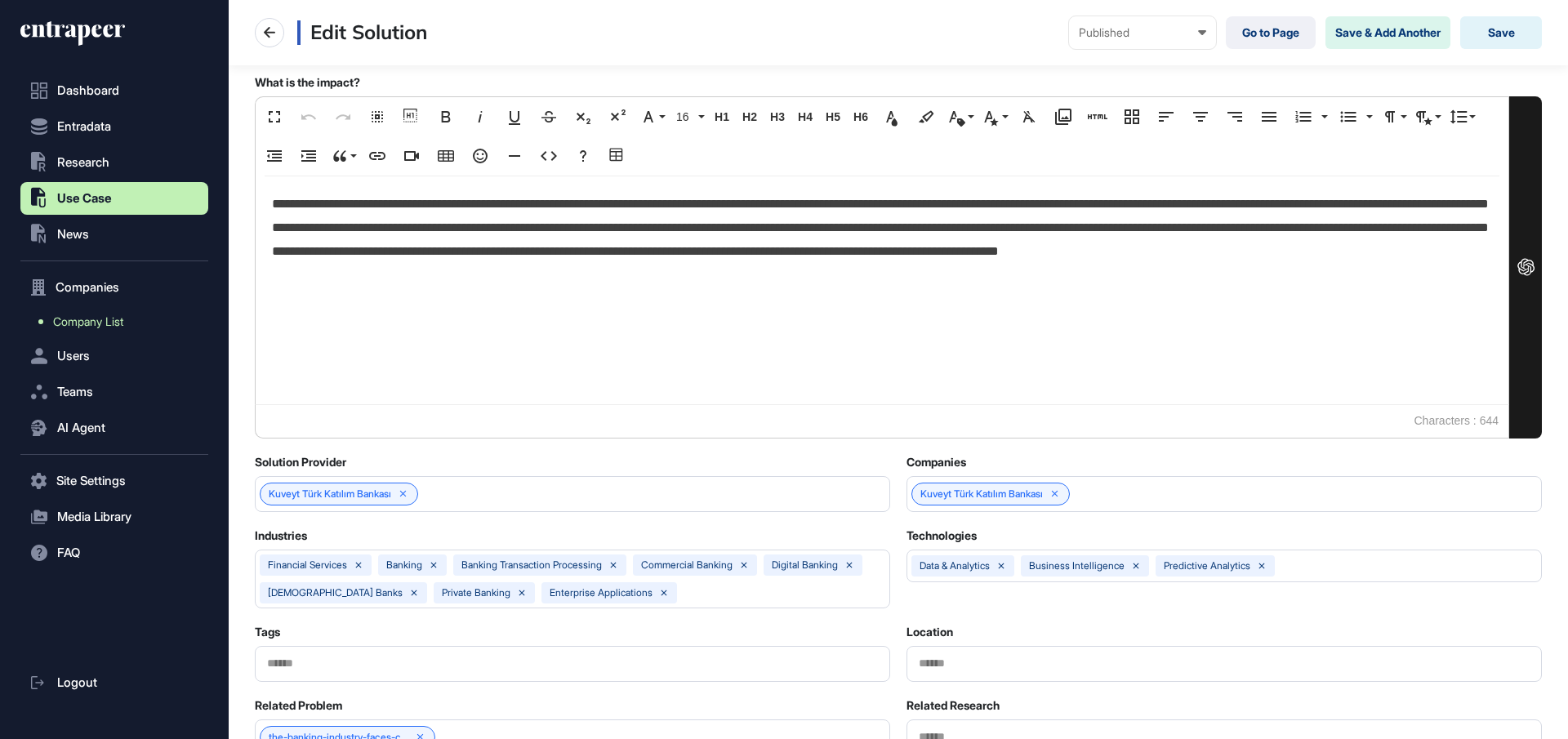
click at [108, 323] on span "Company List" at bounding box center [88, 322] width 70 height 13
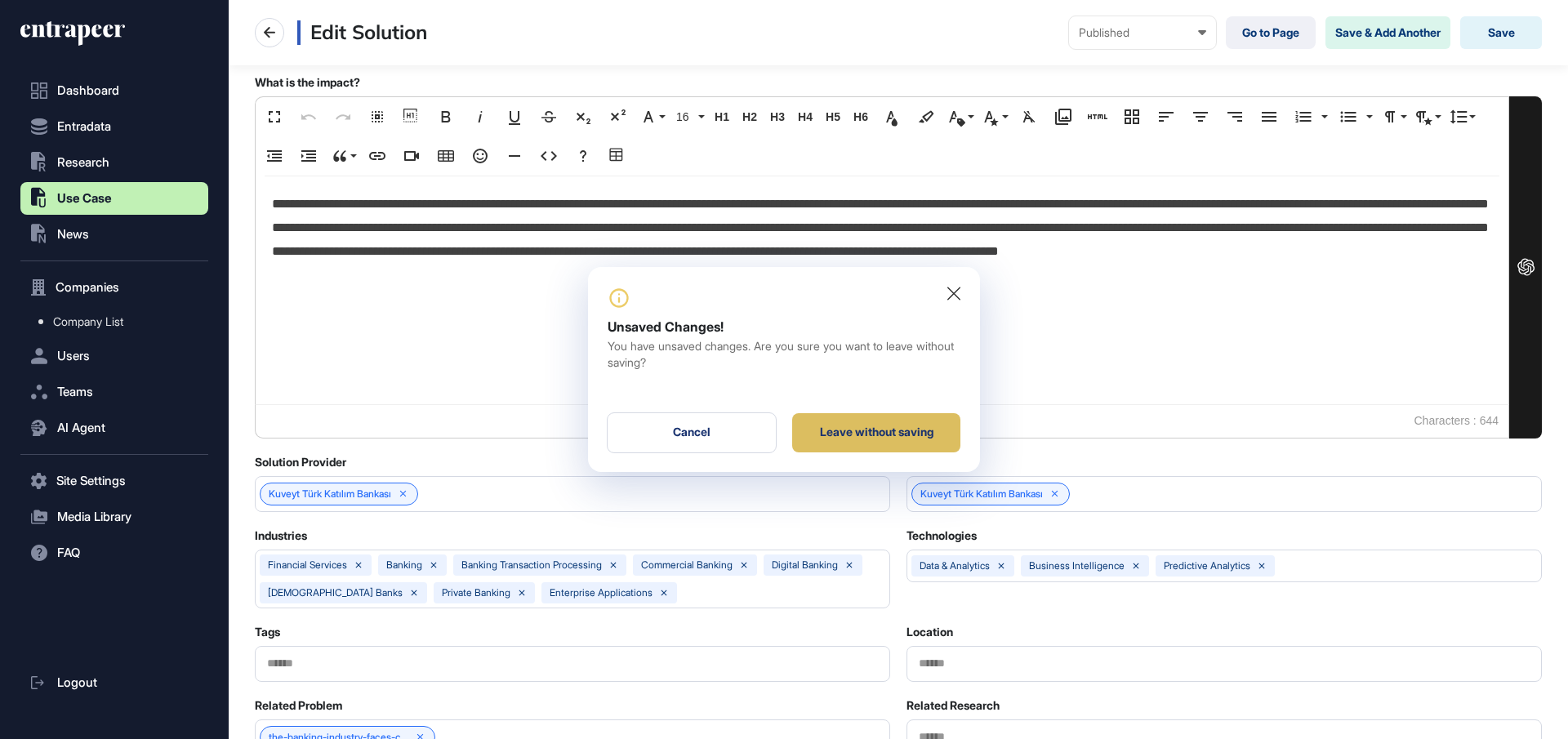
click at [855, 428] on div "Leave without saving" at bounding box center [876, 432] width 169 height 39
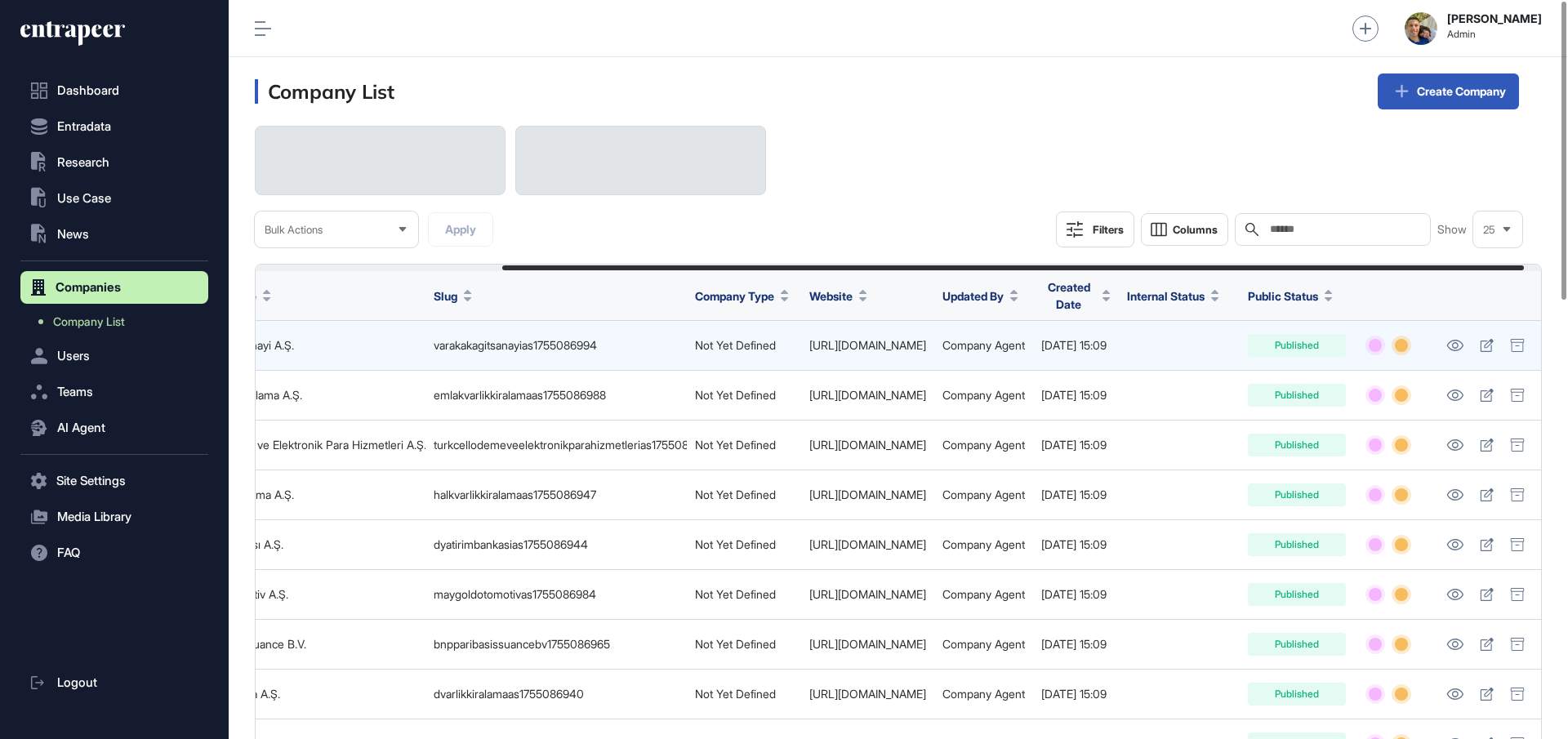
scroll to position [0, 332]
click at [1454, 344] on icon at bounding box center [1455, 345] width 17 height 12
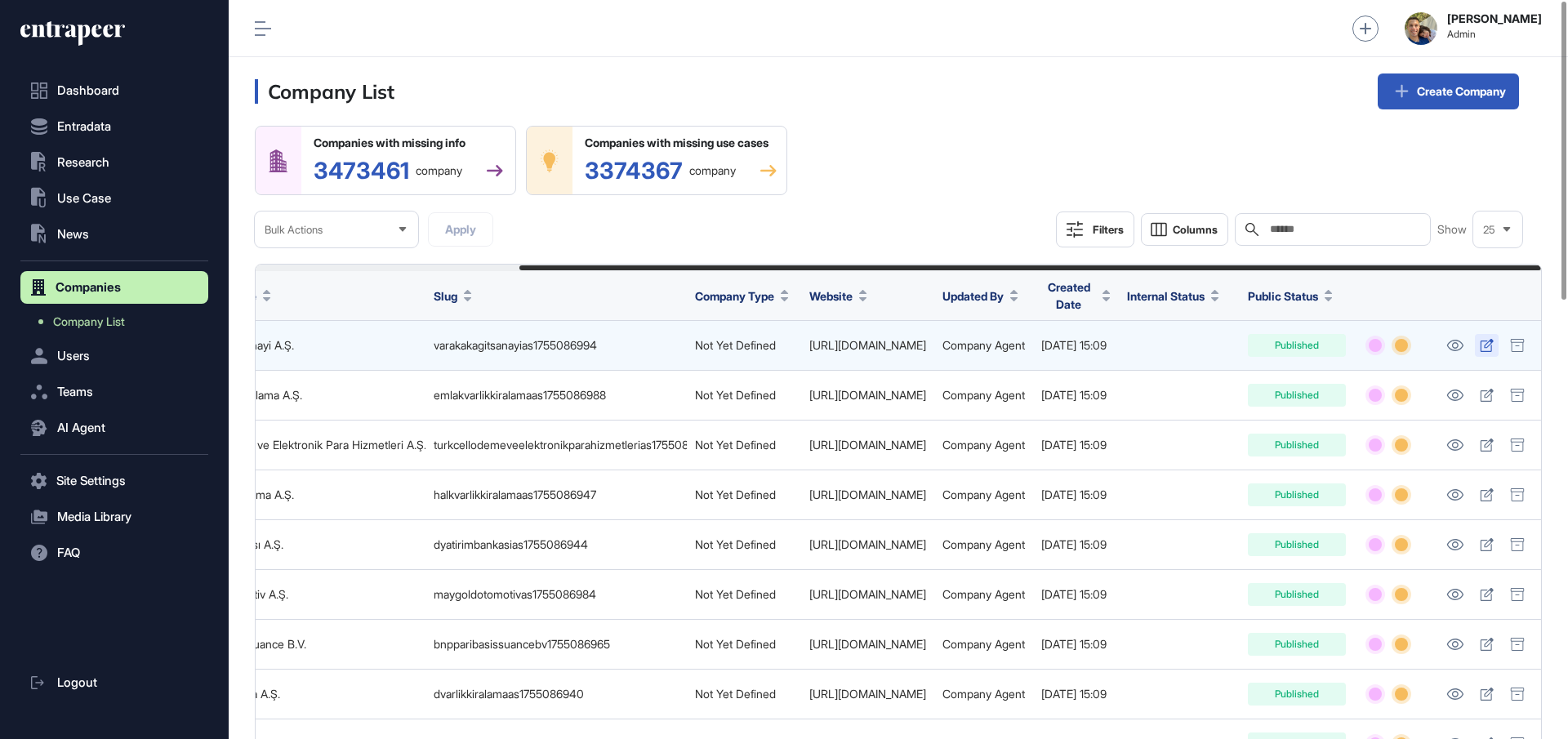
click at [1482, 342] on icon at bounding box center [1487, 345] width 14 height 13
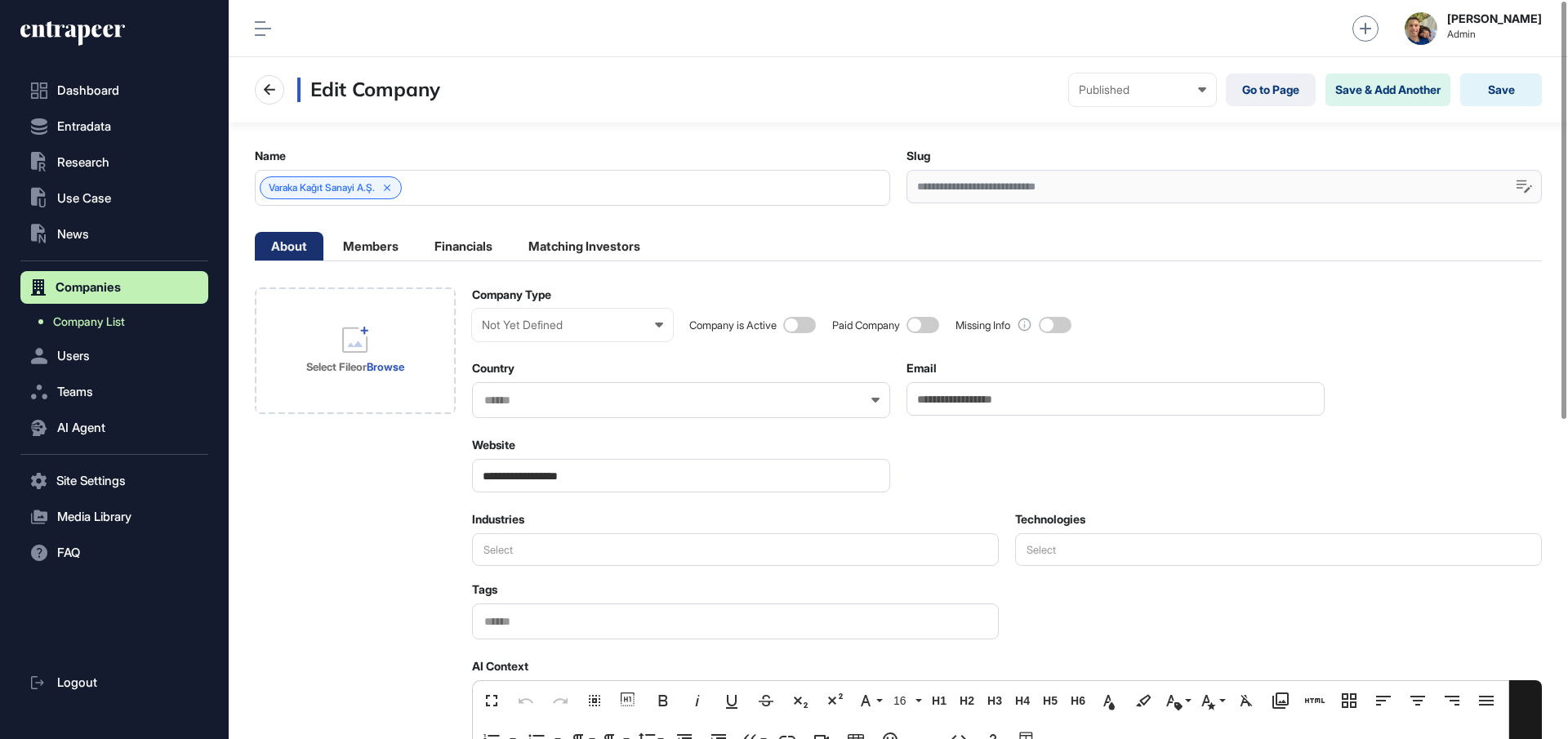
click at [108, 321] on span "Company List" at bounding box center [88, 322] width 72 height 13
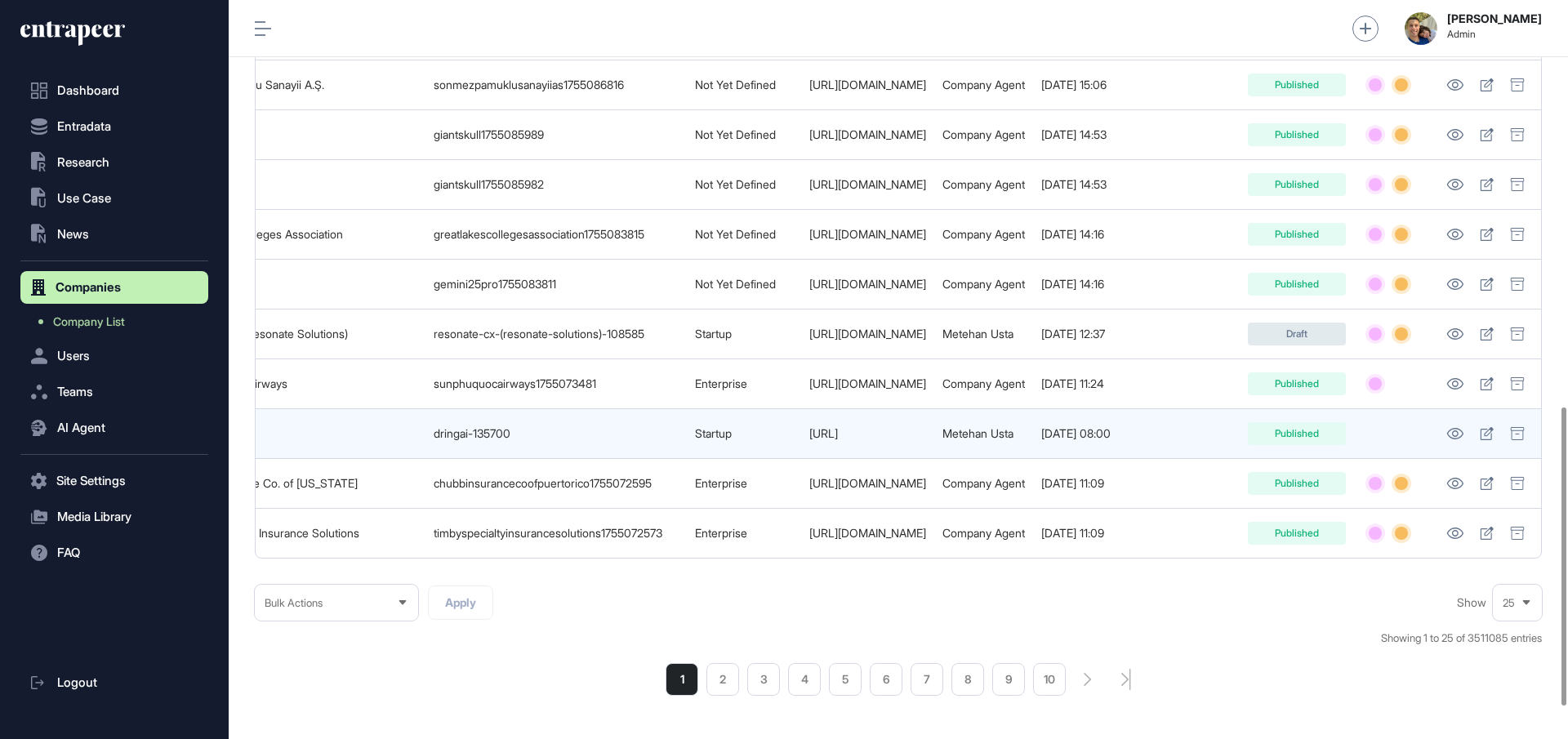
scroll to position [0, 332]
click at [1449, 433] on icon at bounding box center [1455, 434] width 17 height 12
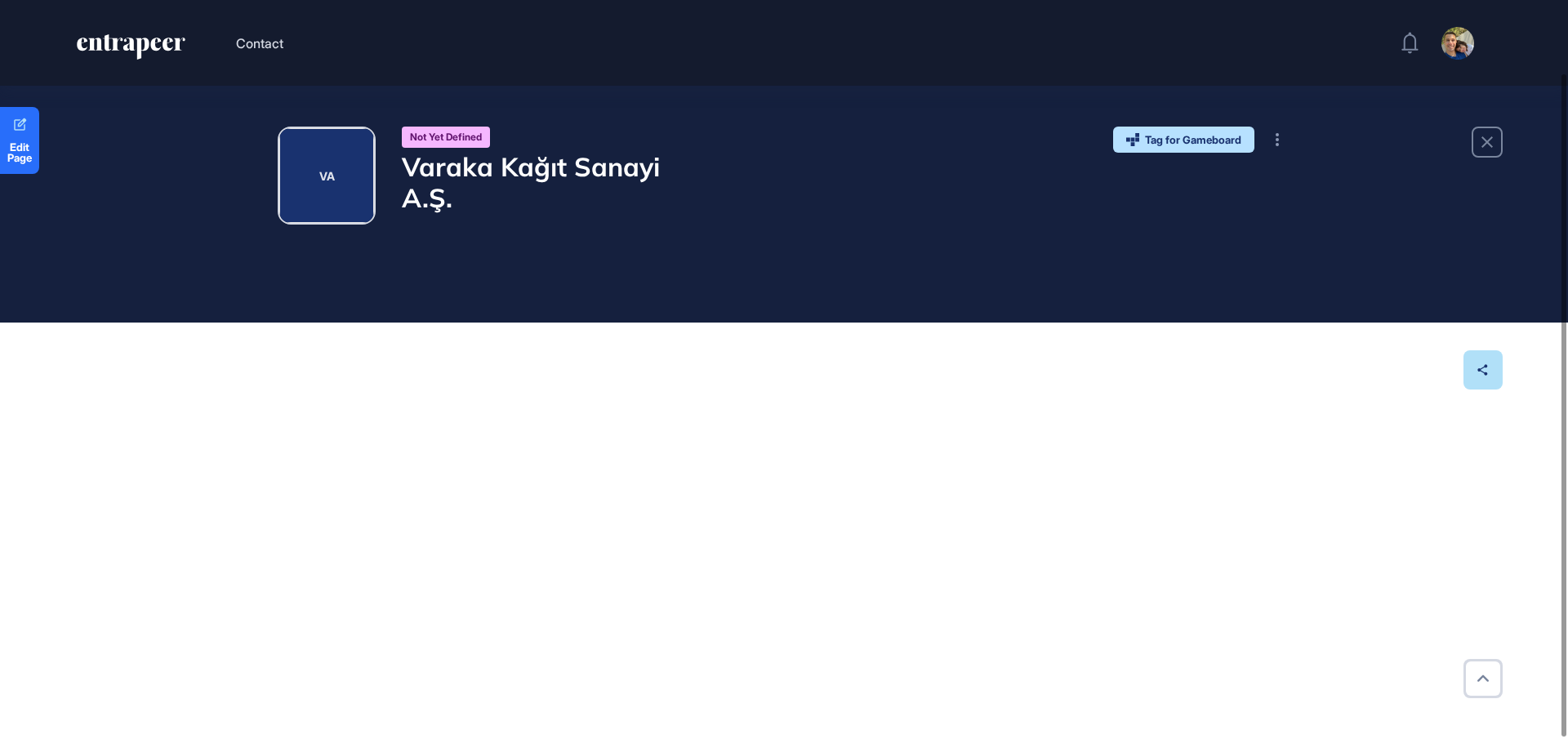
scroll to position [83, 0]
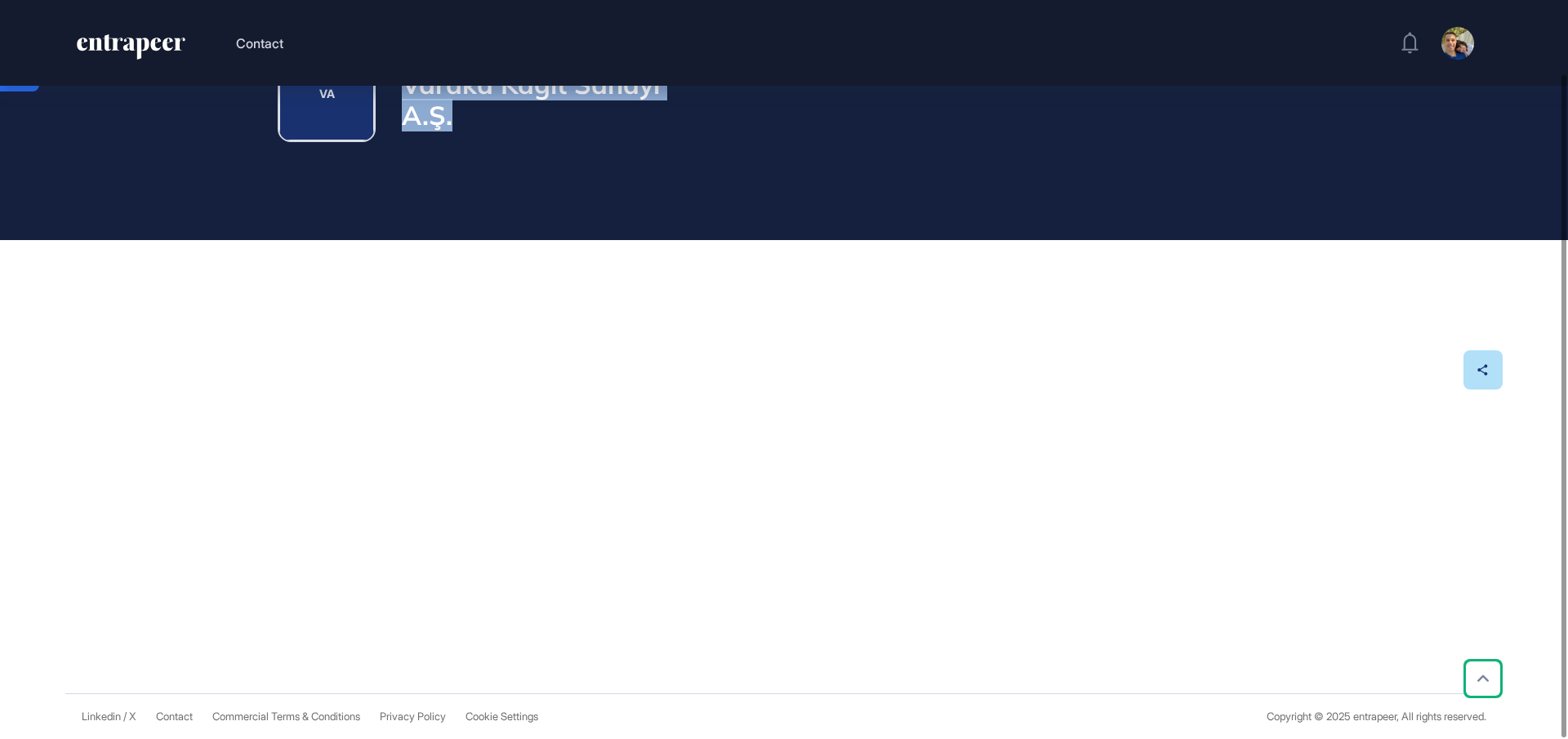
drag, startPoint x: 793, startPoint y: 497, endPoint x: 857, endPoint y: 491, distance: 64.3
click at [861, 499] on div "Edit Page VA Not Yet Defined Varaka Kağıt Sanayi A.Ş. Tag for Gameboard Build P…" at bounding box center [784, 348] width 1568 height 690
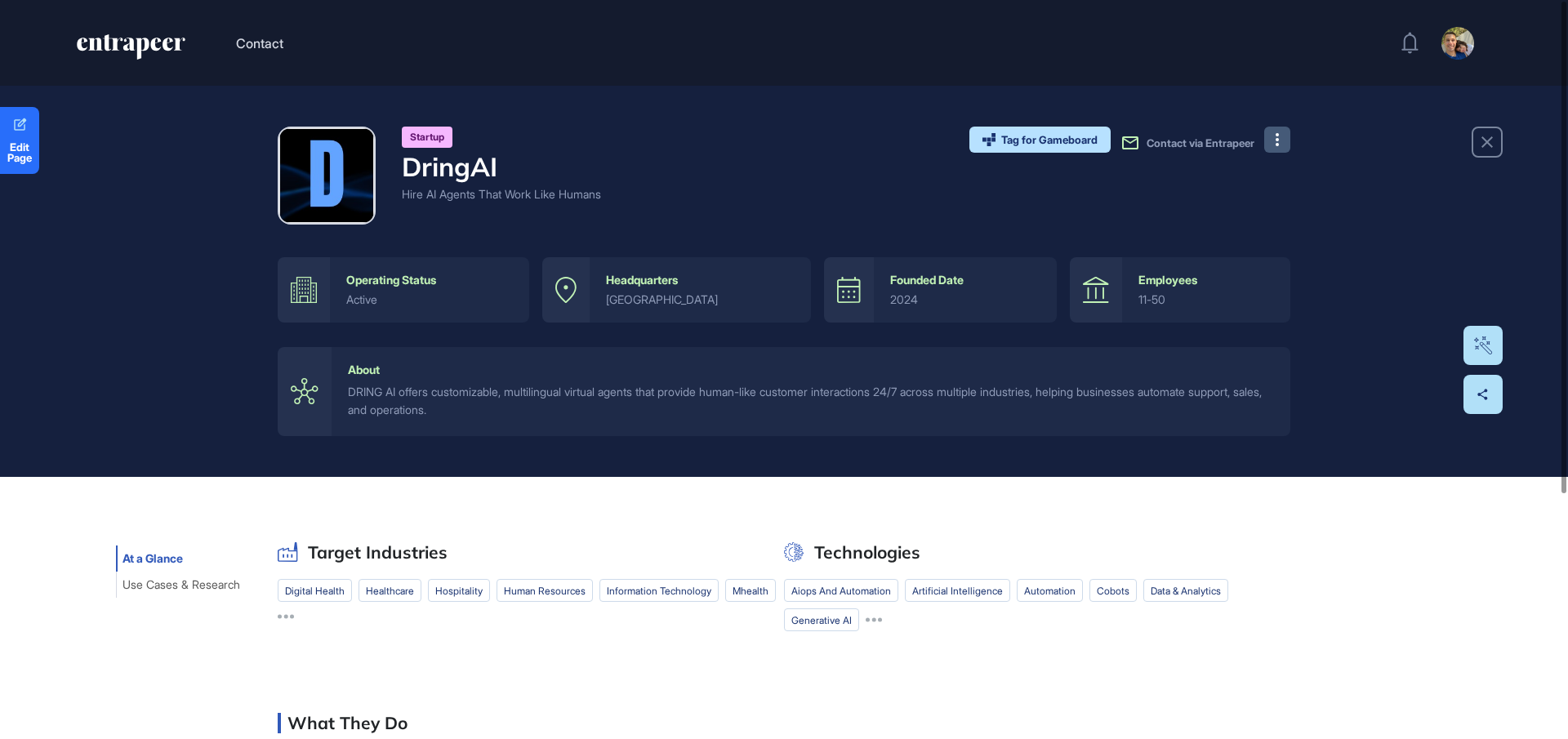
click at [1273, 142] on button at bounding box center [1277, 139] width 26 height 26
click at [1334, 128] on div "Startup DringAI Hire AI Agents That Work Like Humans Tag for Gameboard Build Pa…" at bounding box center [784, 281] width 1568 height 391
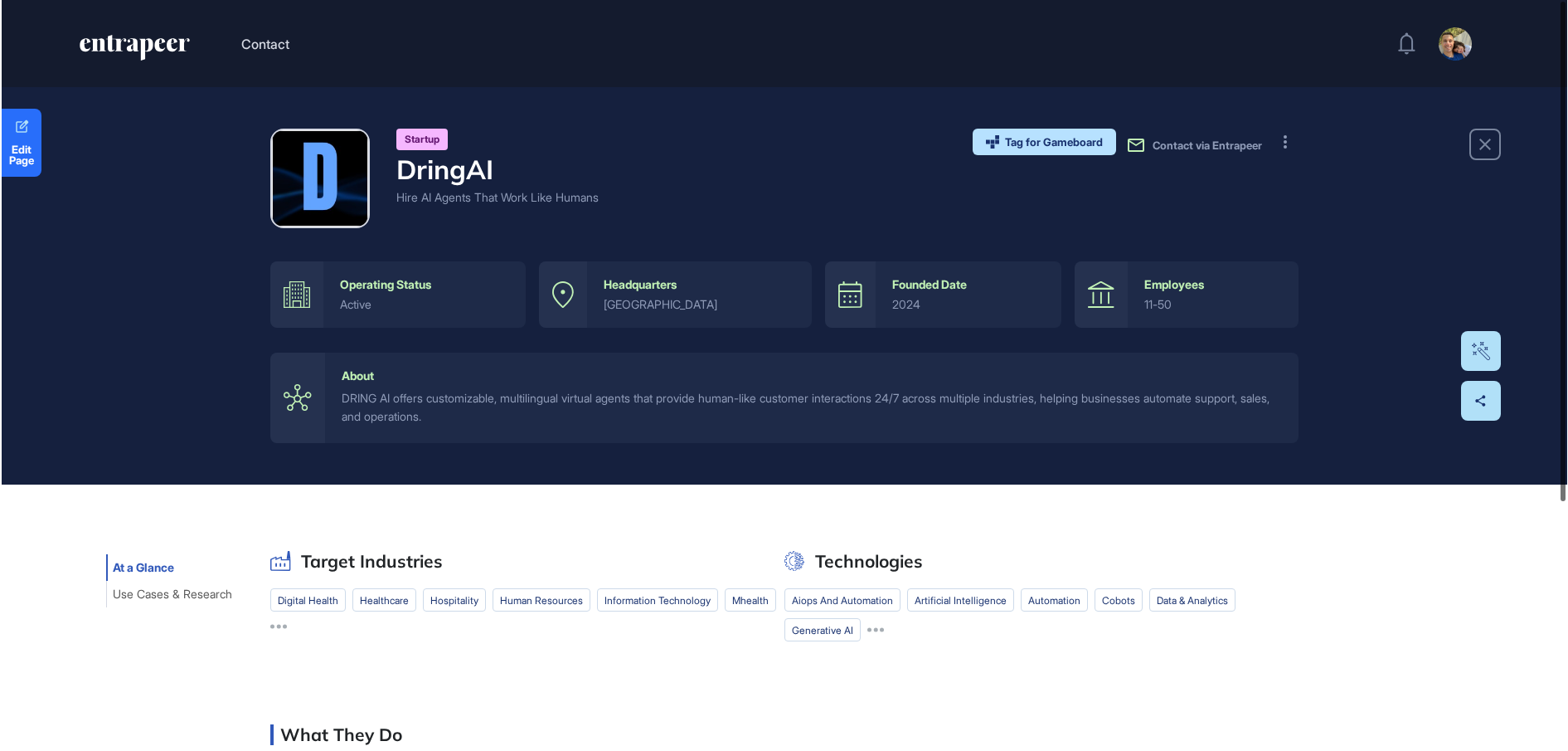
scroll to position [751, 1568]
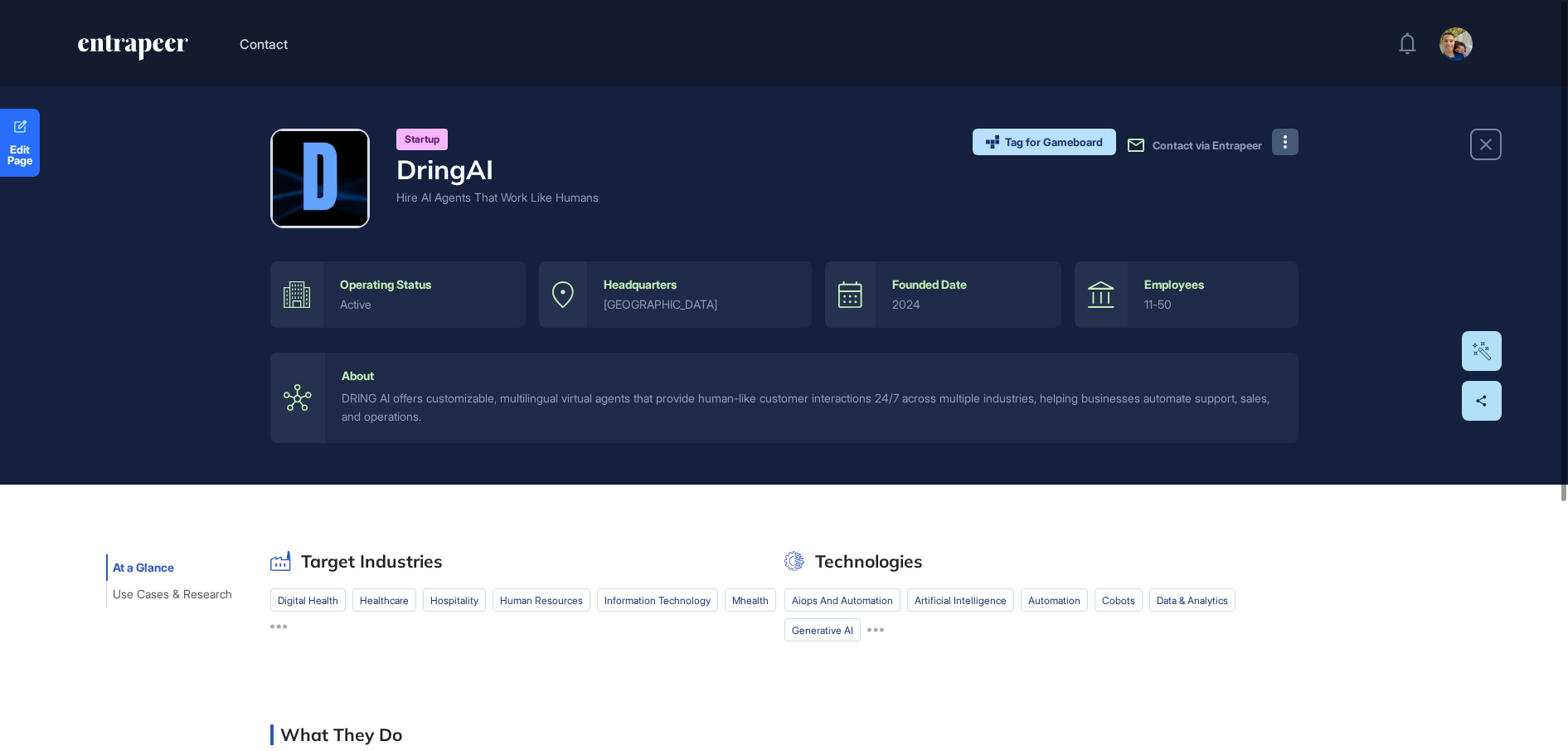
click at [1280, 141] on button at bounding box center [1286, 142] width 27 height 27
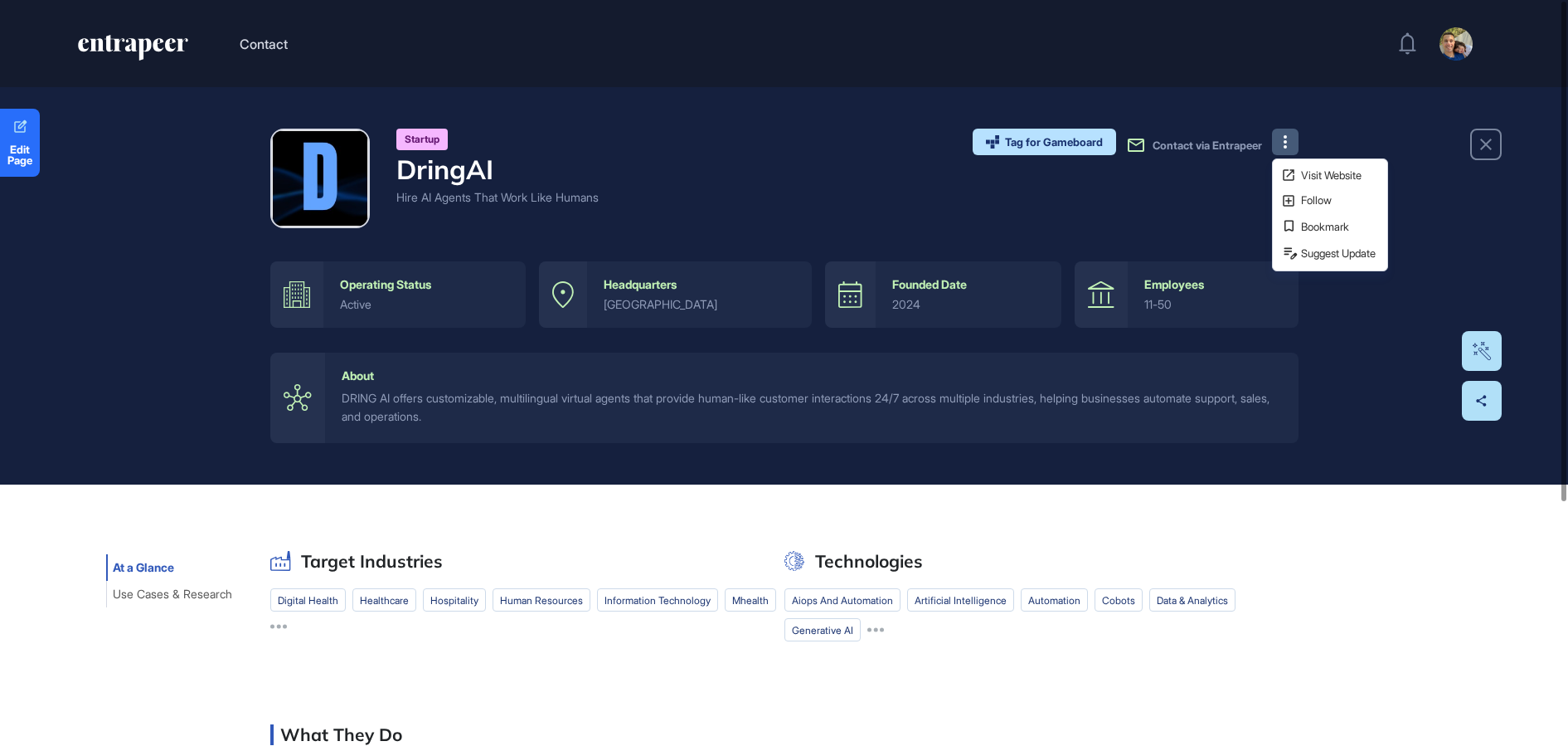
click at [1330, 121] on div "Startup DringAI Hire AI Agents That Work Like Humans Tag for Gameboard Build Pa…" at bounding box center [784, 285] width 1568 height 397
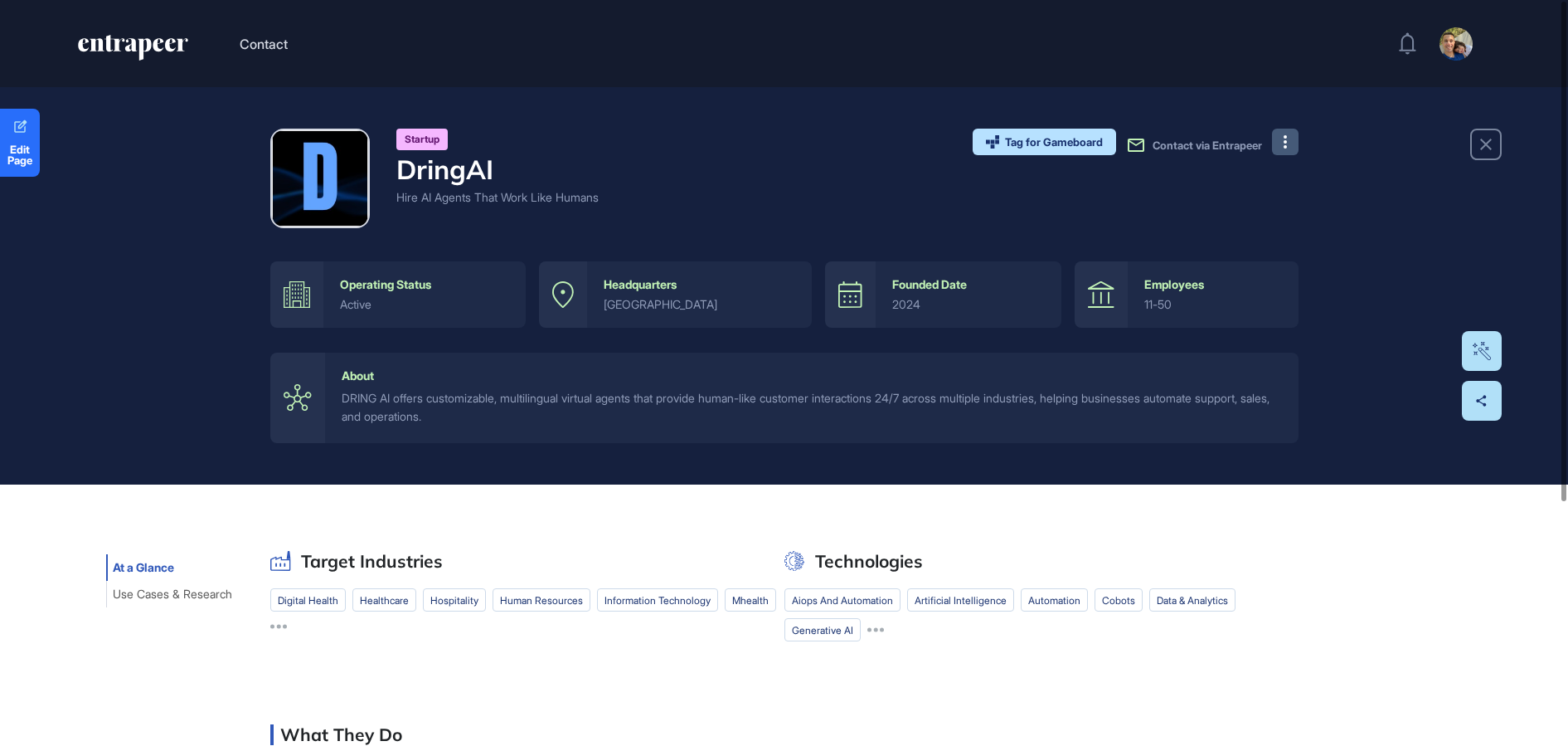
click at [1288, 144] on button at bounding box center [1286, 142] width 27 height 27
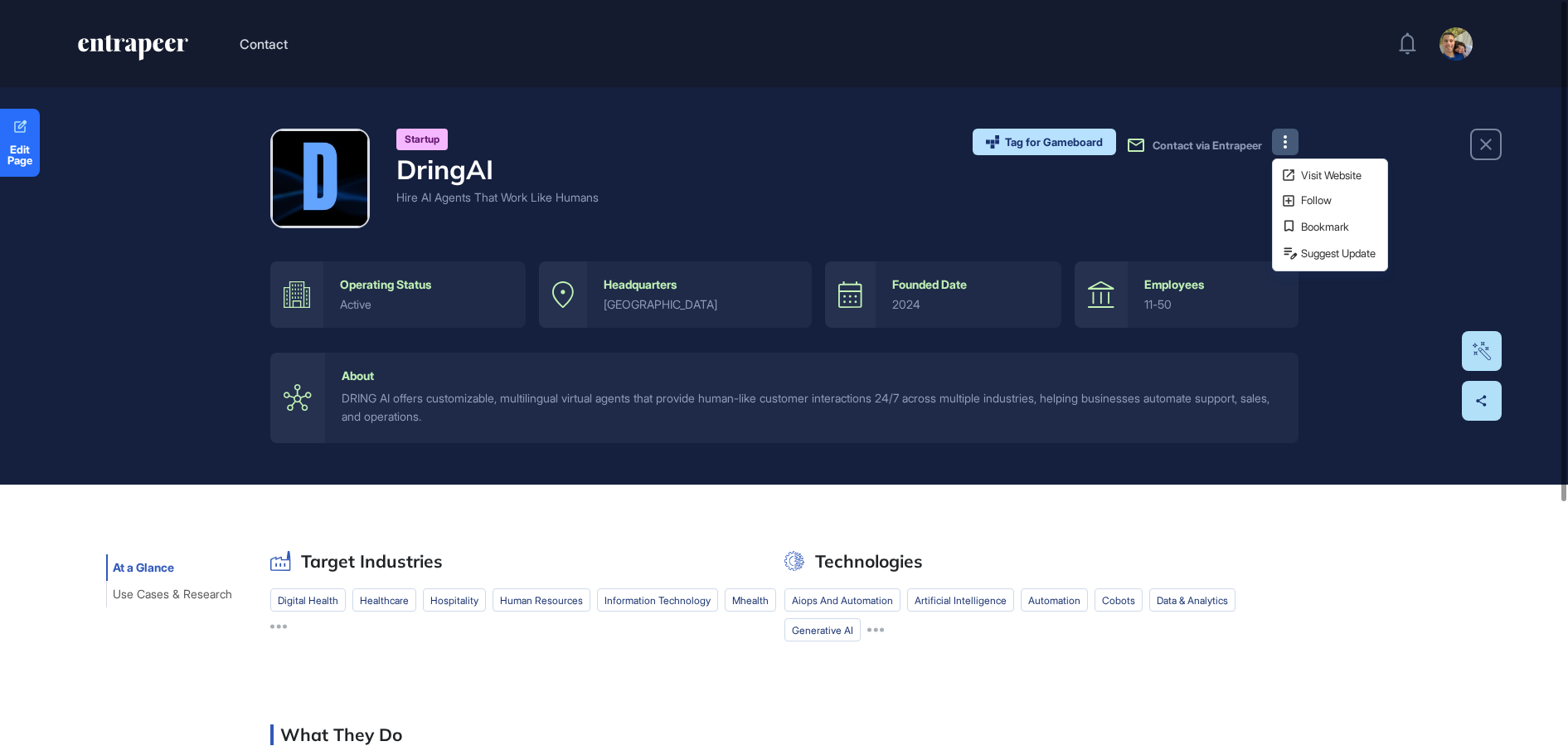
click at [1352, 127] on div "Startup DringAI Hire AI Agents That Work Like Humans Tag for Gameboard Build Pa…" at bounding box center [784, 285] width 1568 height 397
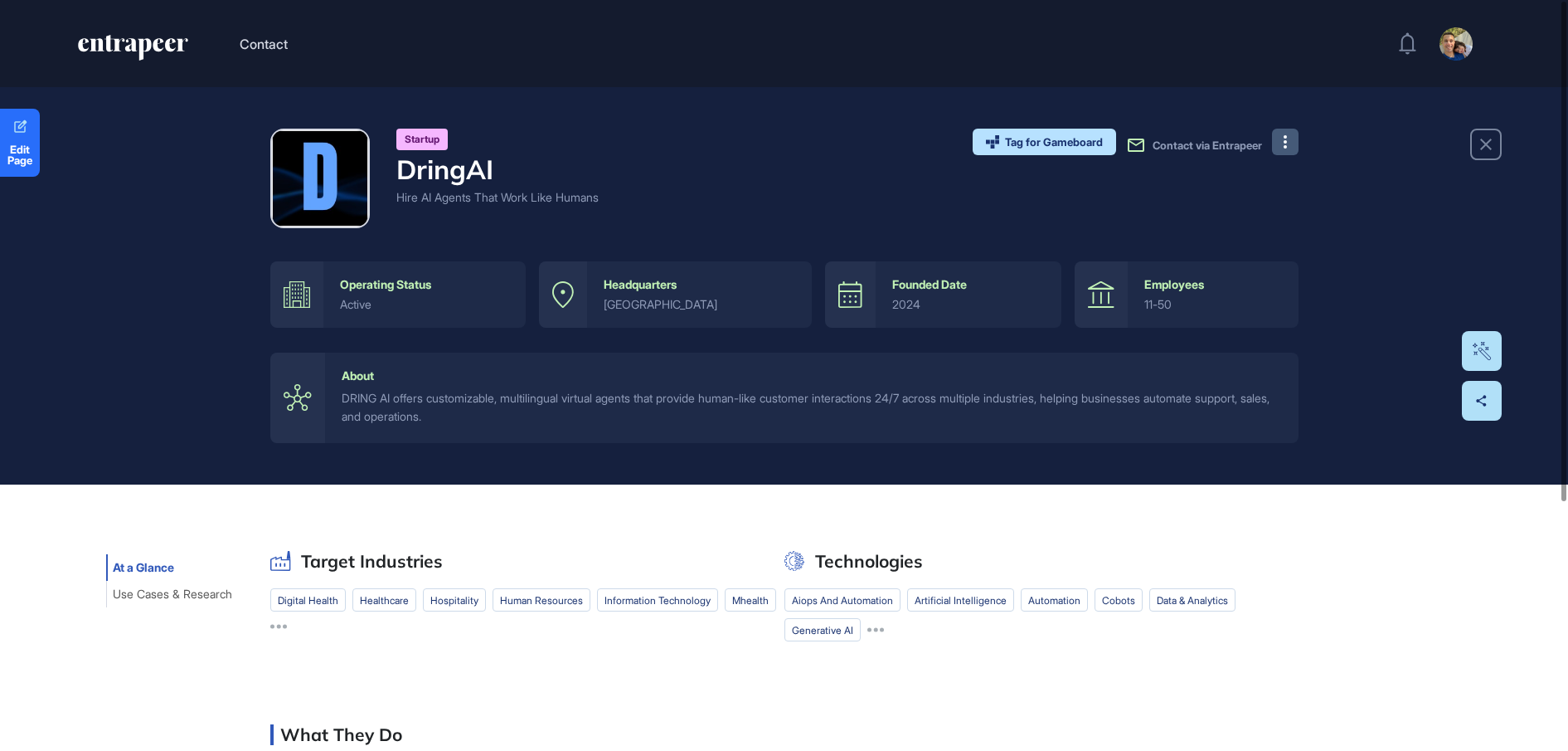
click at [1291, 142] on button at bounding box center [1286, 142] width 27 height 27
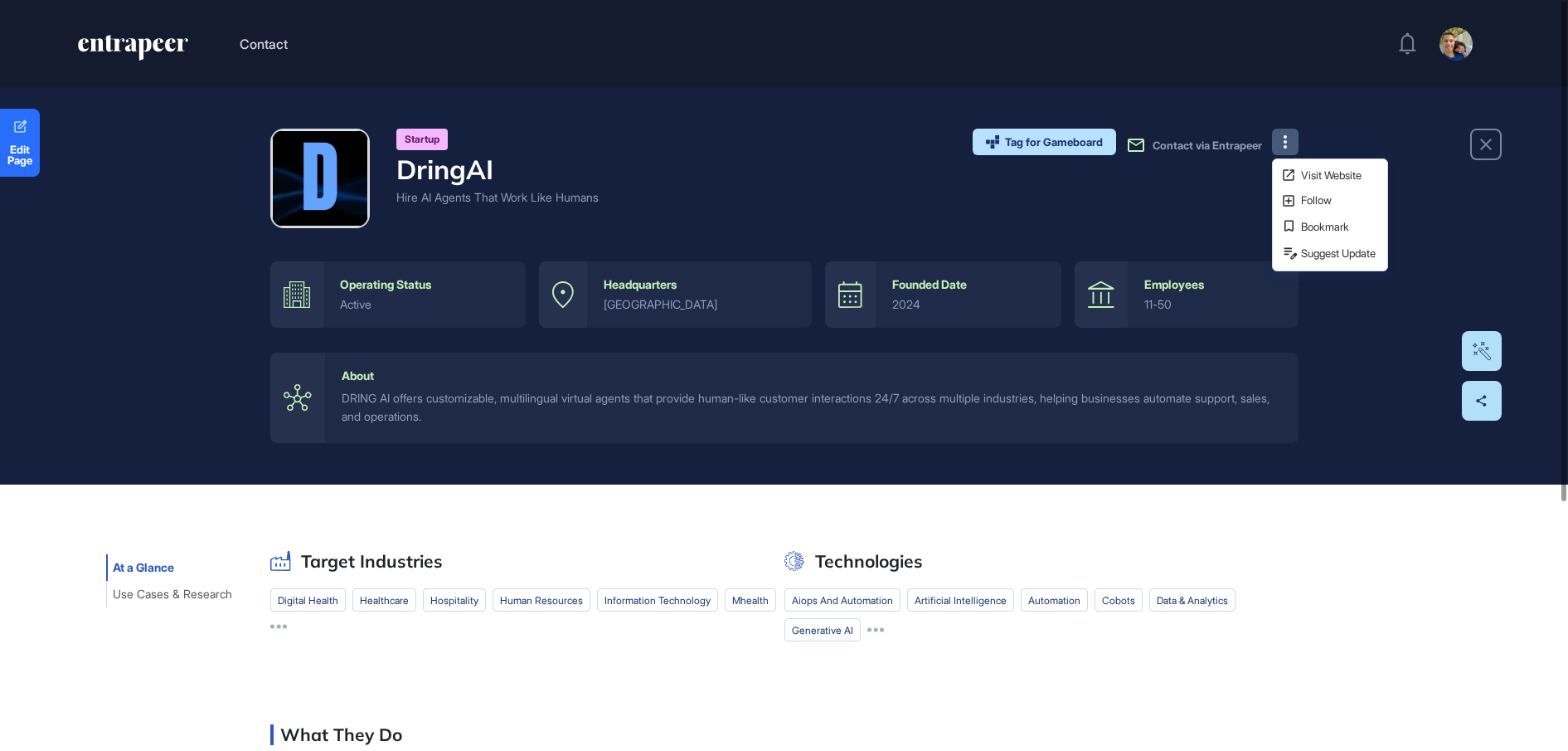
click at [1333, 135] on div "Startup DringAI Hire AI Agents That Work Like Humans Tag for Gameboard Build Pa…" at bounding box center [784, 285] width 1568 height 397
